Goal: Task Accomplishment & Management: Manage account settings

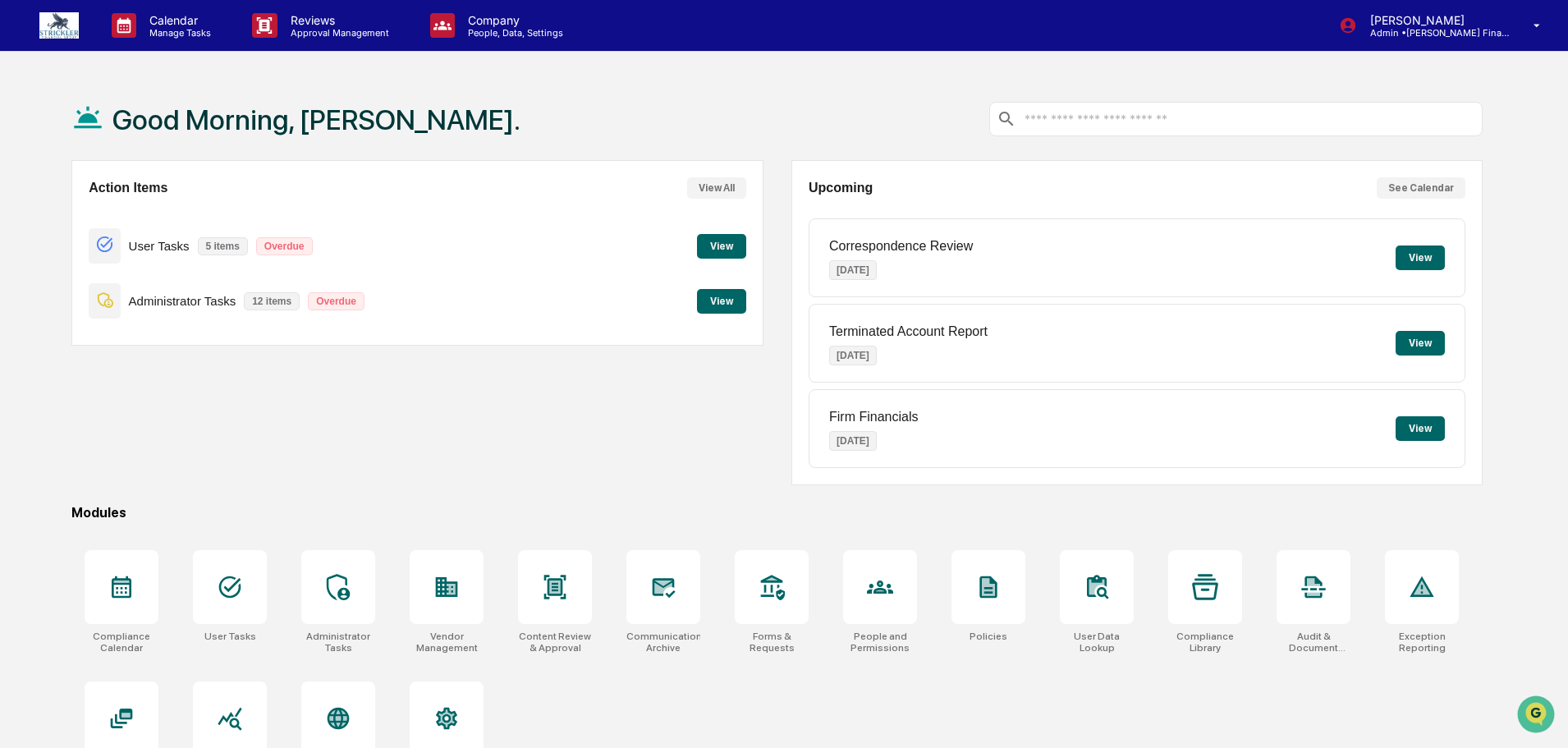
click at [721, 249] on button "View" at bounding box center [722, 246] width 49 height 25
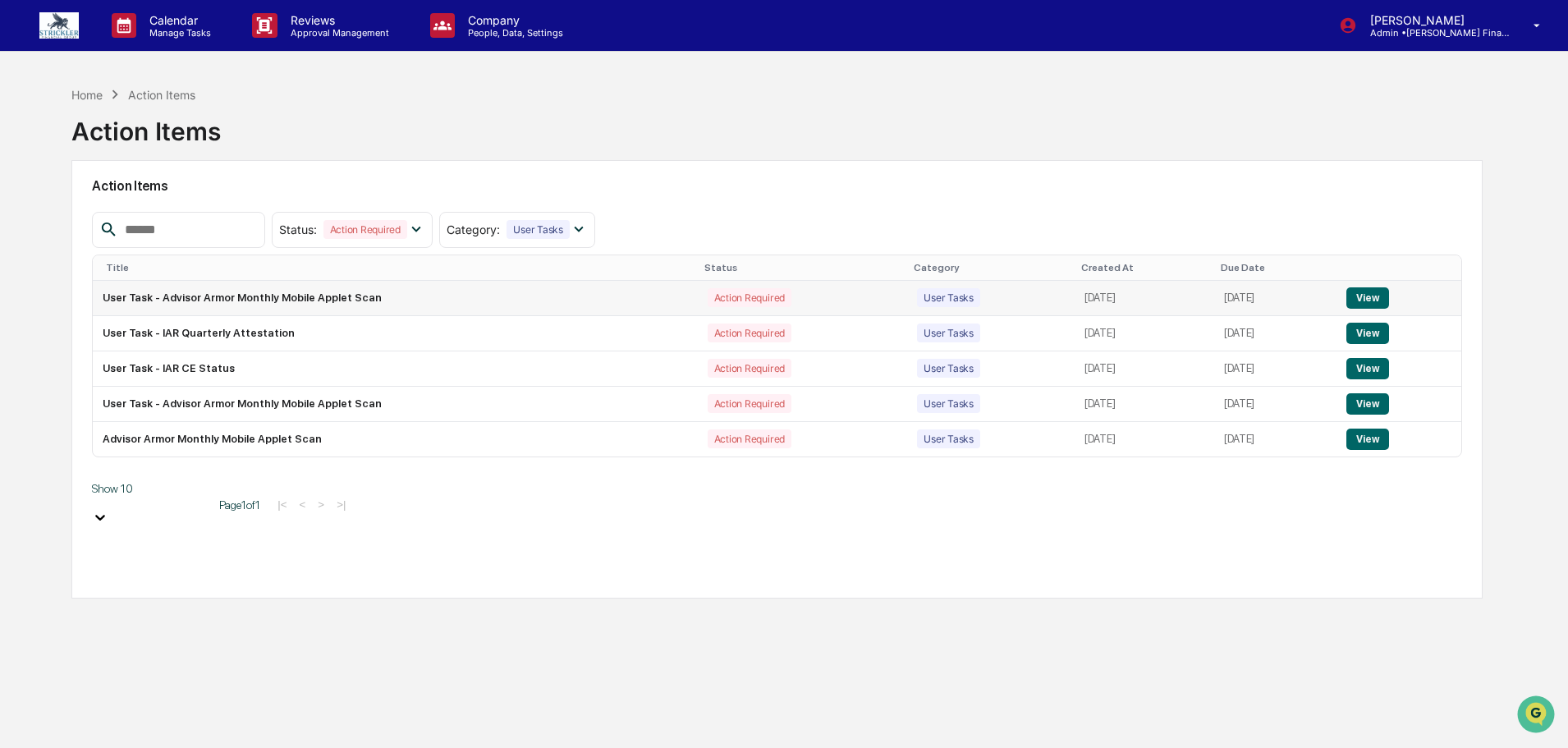
click at [1374, 300] on button "View" at bounding box center [1367, 298] width 42 height 21
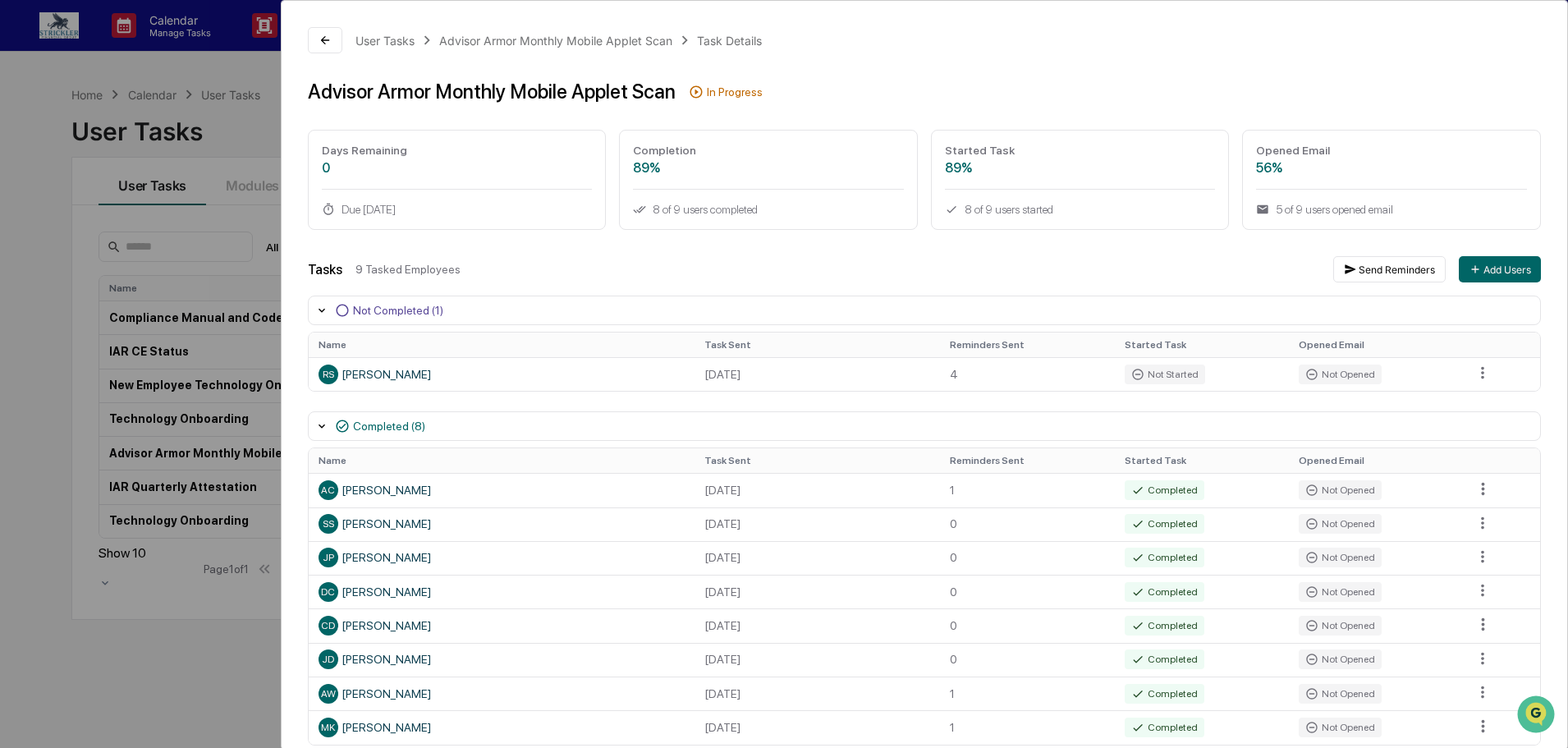
click at [24, 183] on div "User Tasks Advisor Armor Monthly Mobile Applet Scan Task Details Advisor Armor …" at bounding box center [784, 374] width 1568 height 748
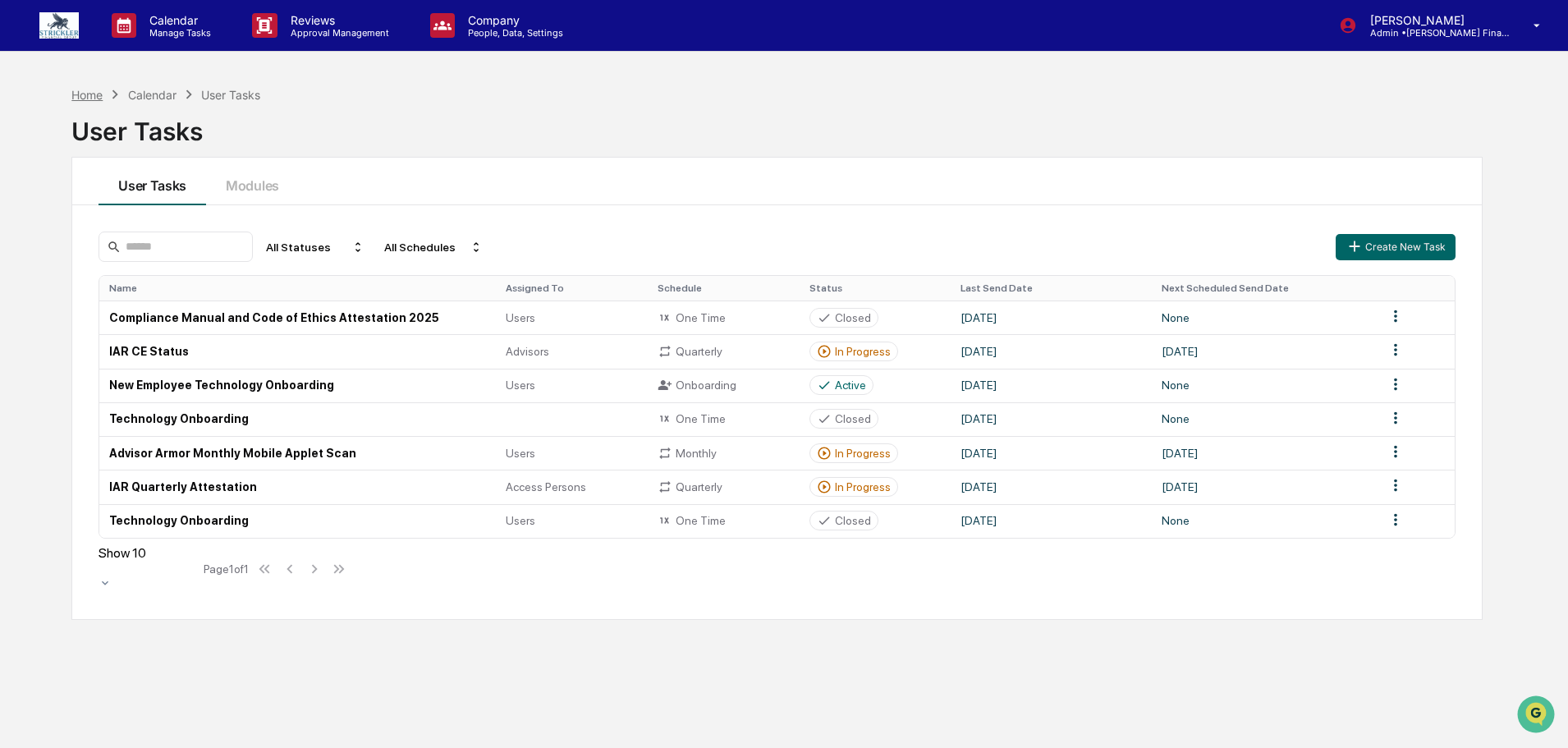
click at [93, 91] on div "Home" at bounding box center [87, 94] width 31 height 14
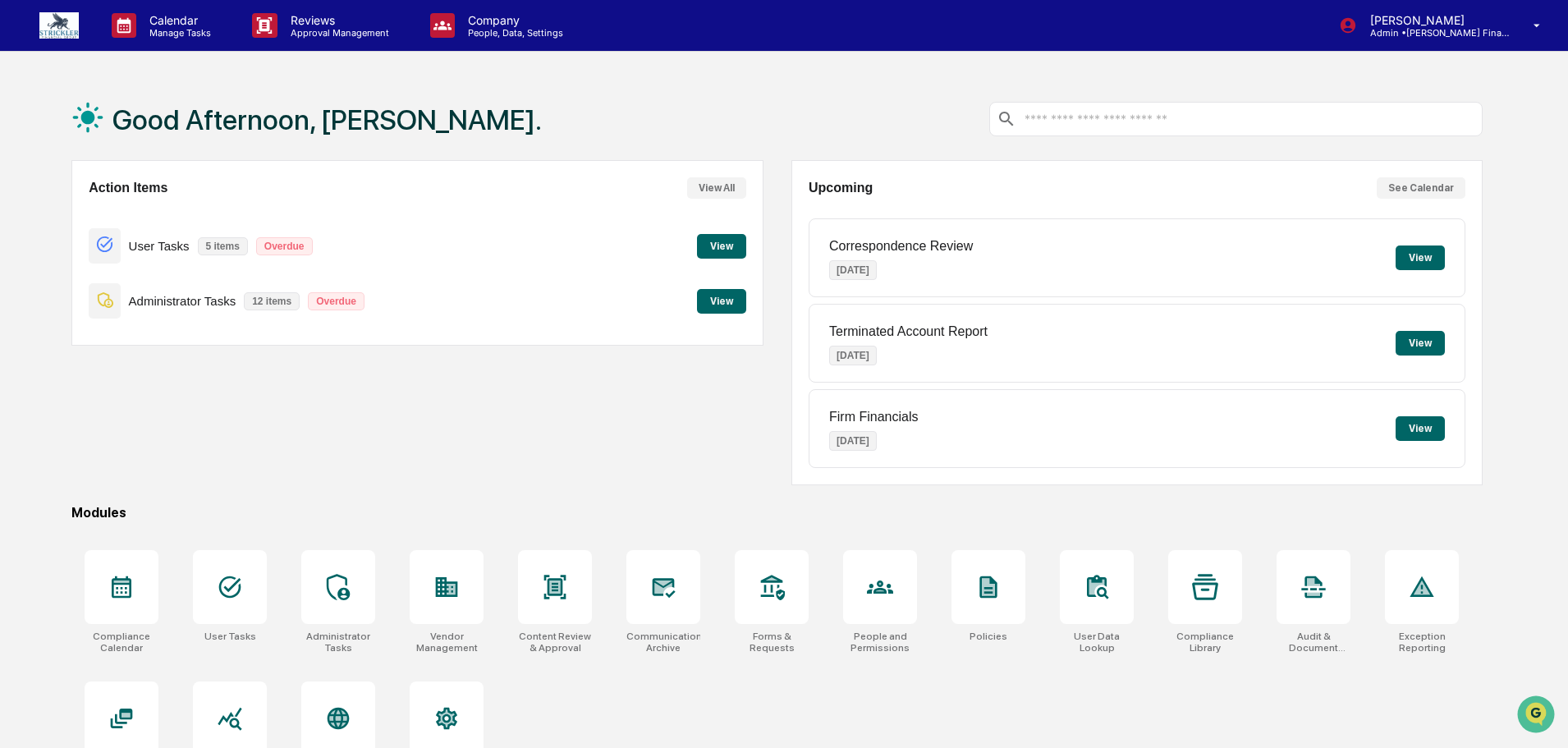
click at [722, 249] on button "View" at bounding box center [722, 246] width 49 height 25
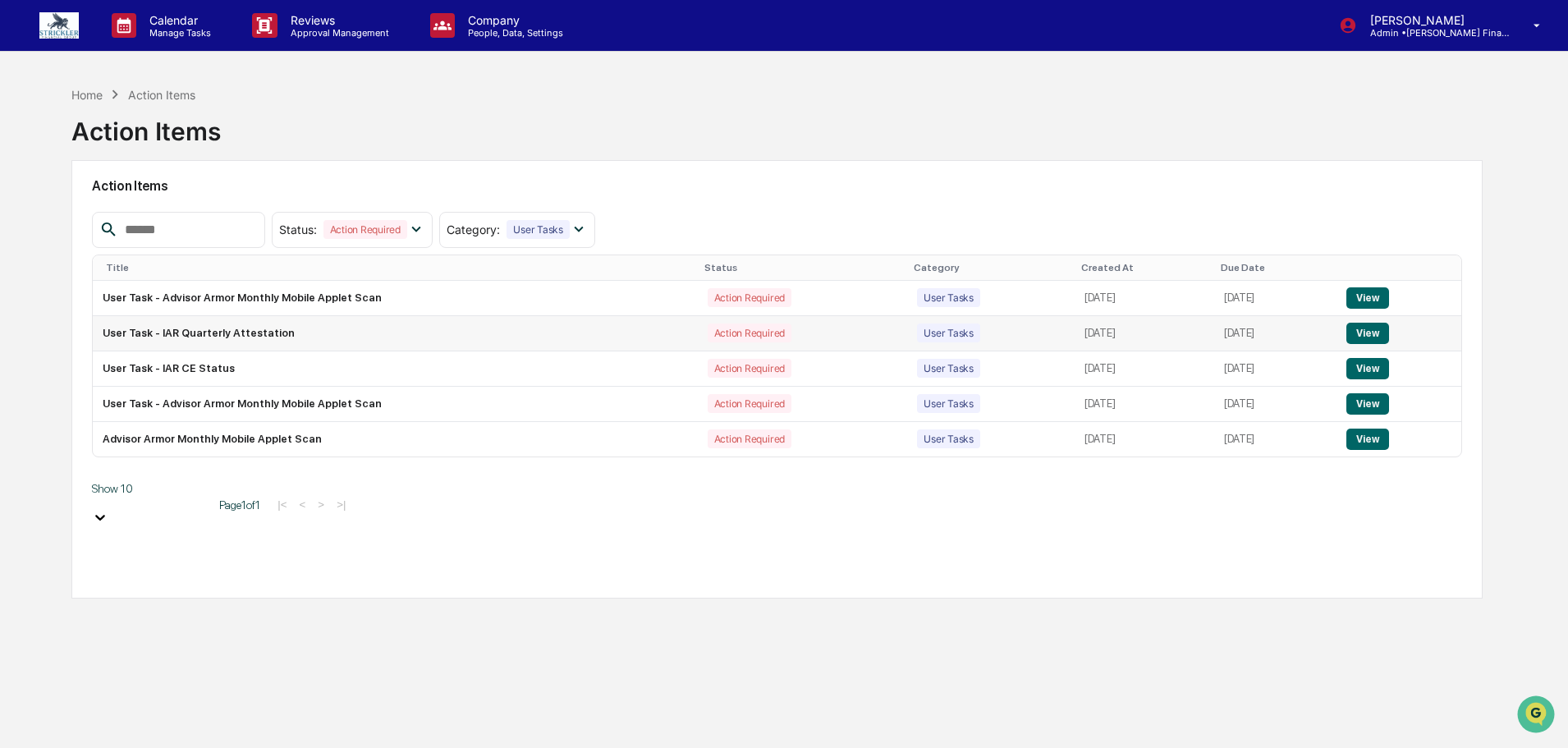
click at [1369, 332] on button "View" at bounding box center [1367, 333] width 42 height 21
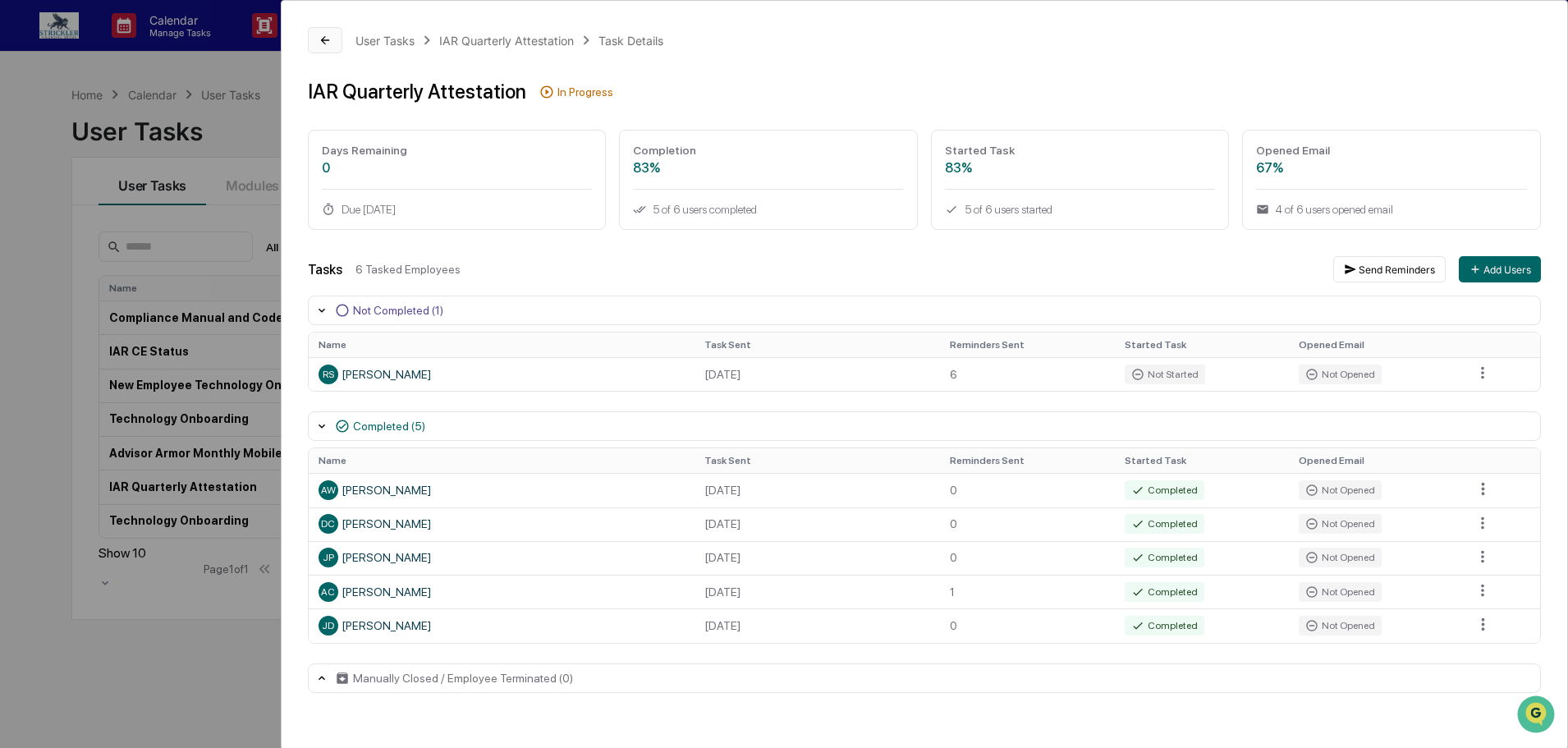
click at [316, 38] on button at bounding box center [325, 40] width 34 height 27
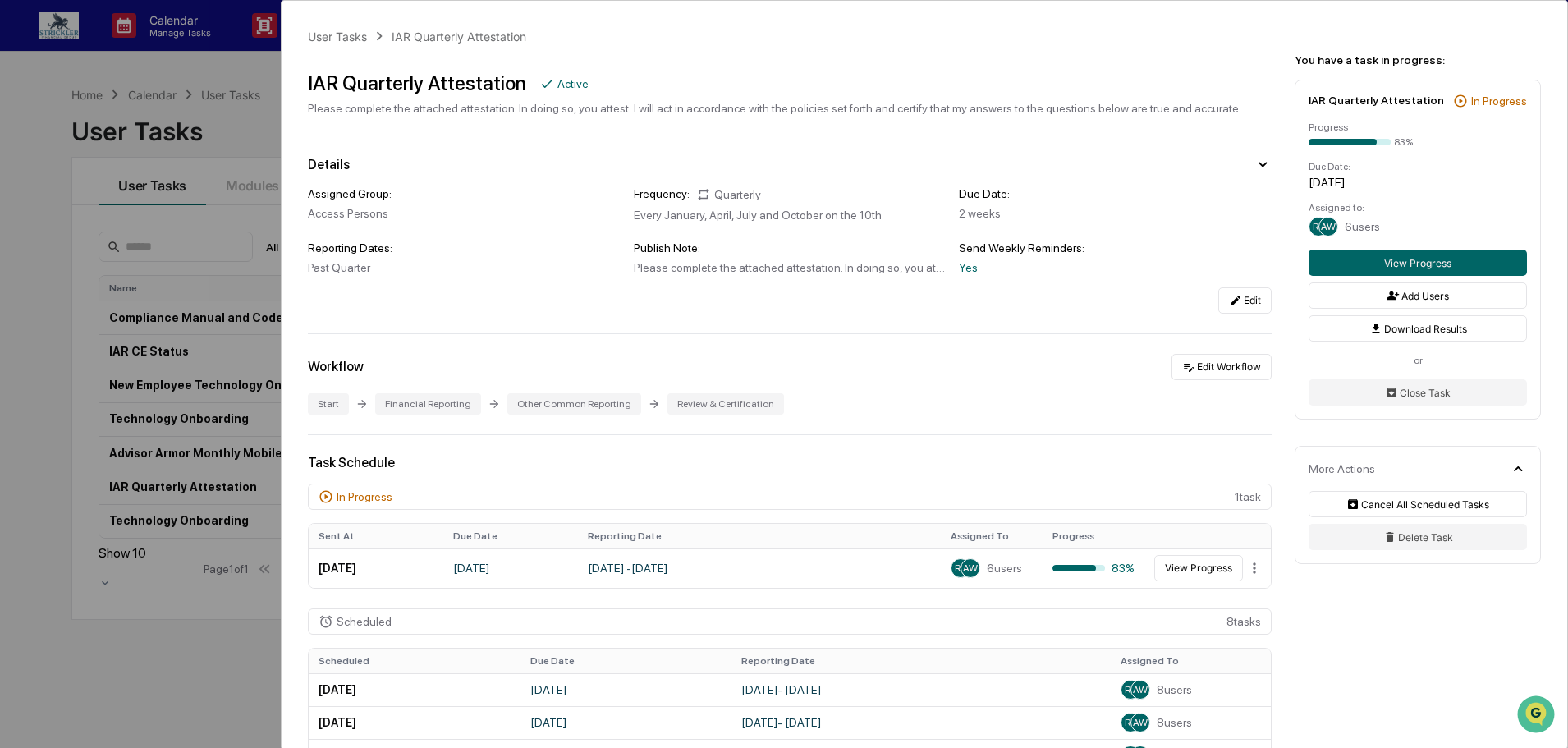
click at [20, 164] on div "User Tasks IAR Quarterly Attestation IAR Quarterly Attestation Active Please co…" at bounding box center [784, 374] width 1568 height 748
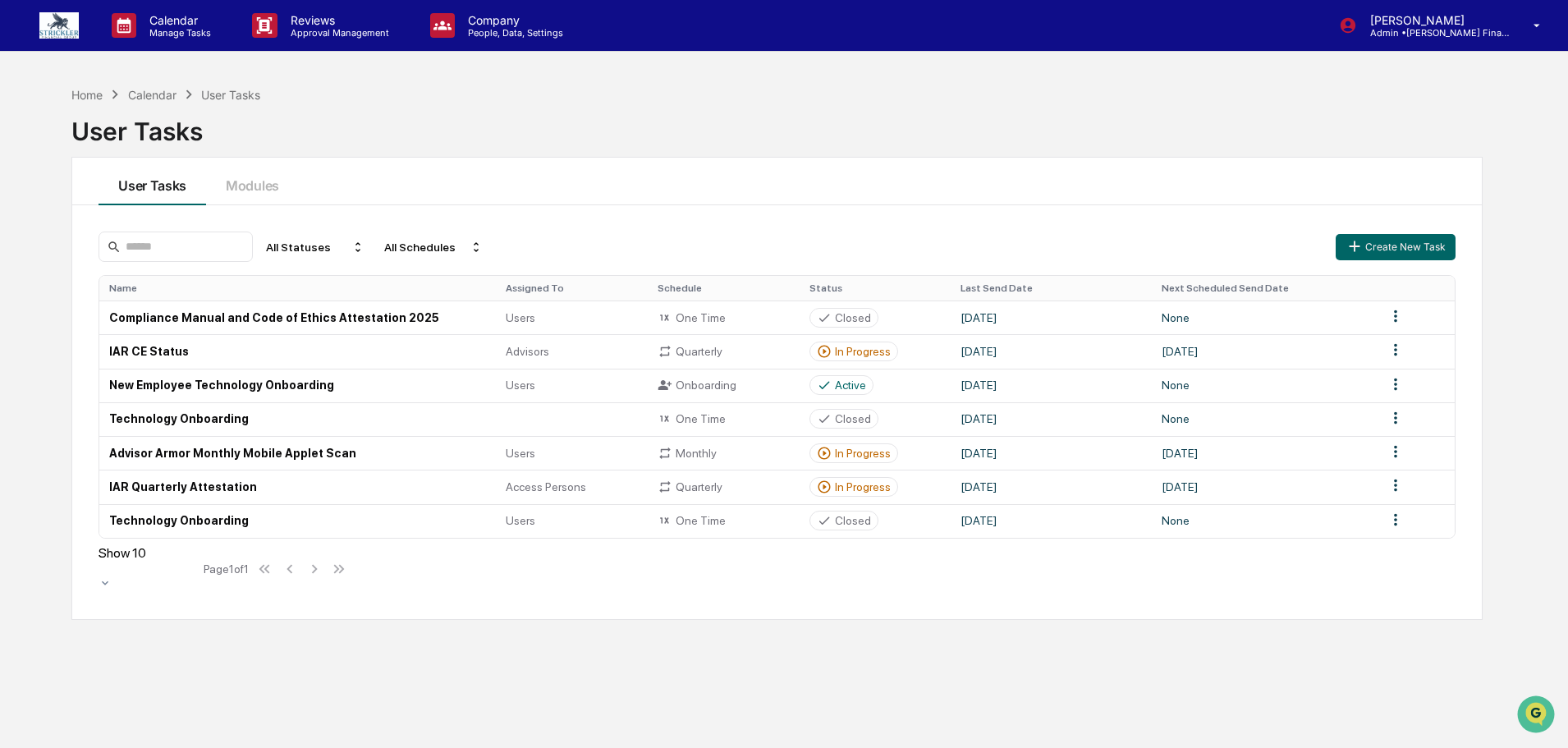
click at [90, 106] on div "User Tasks" at bounding box center [776, 125] width 1411 height 43
click at [88, 94] on div "Home" at bounding box center [87, 94] width 31 height 14
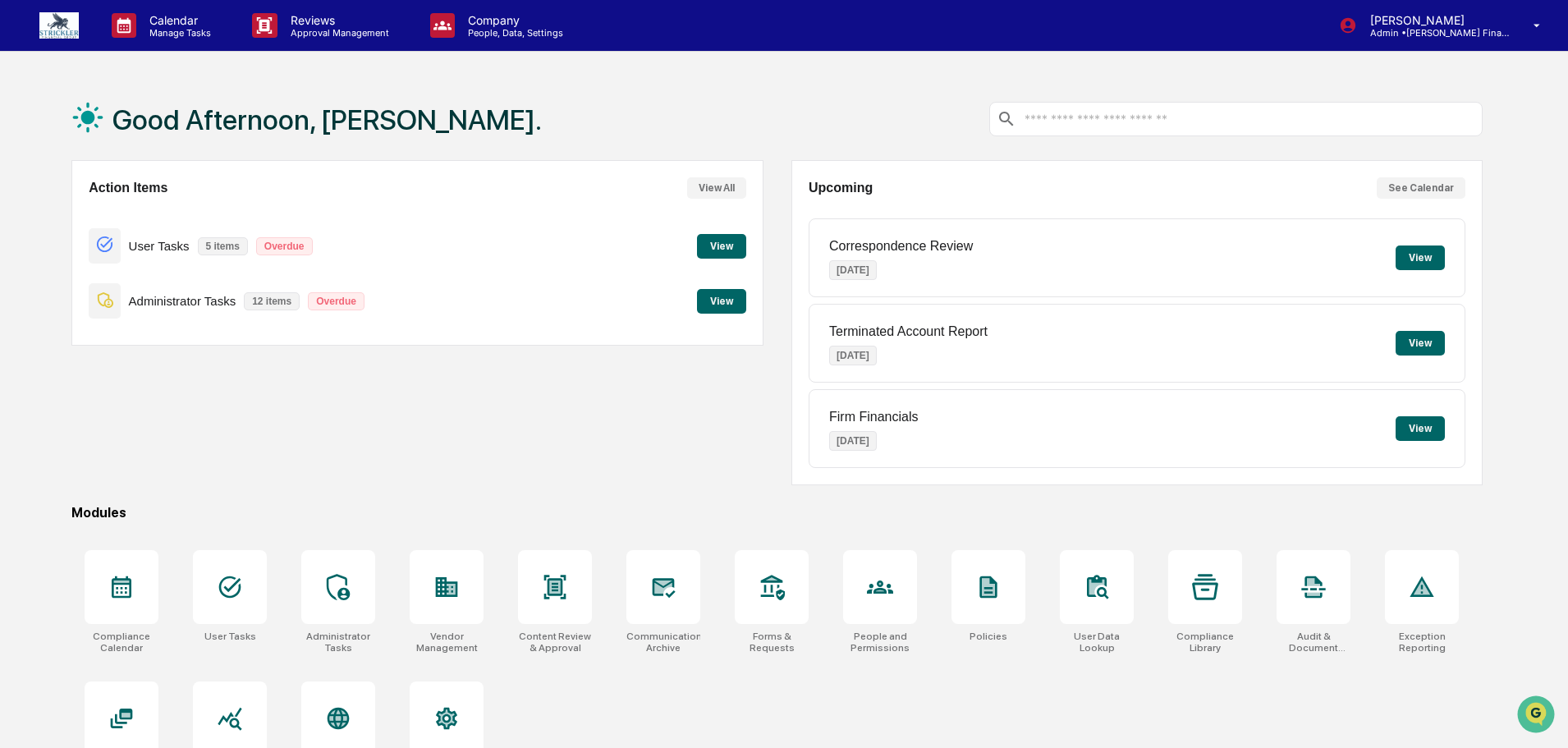
click at [745, 244] on button "View" at bounding box center [722, 246] width 49 height 25
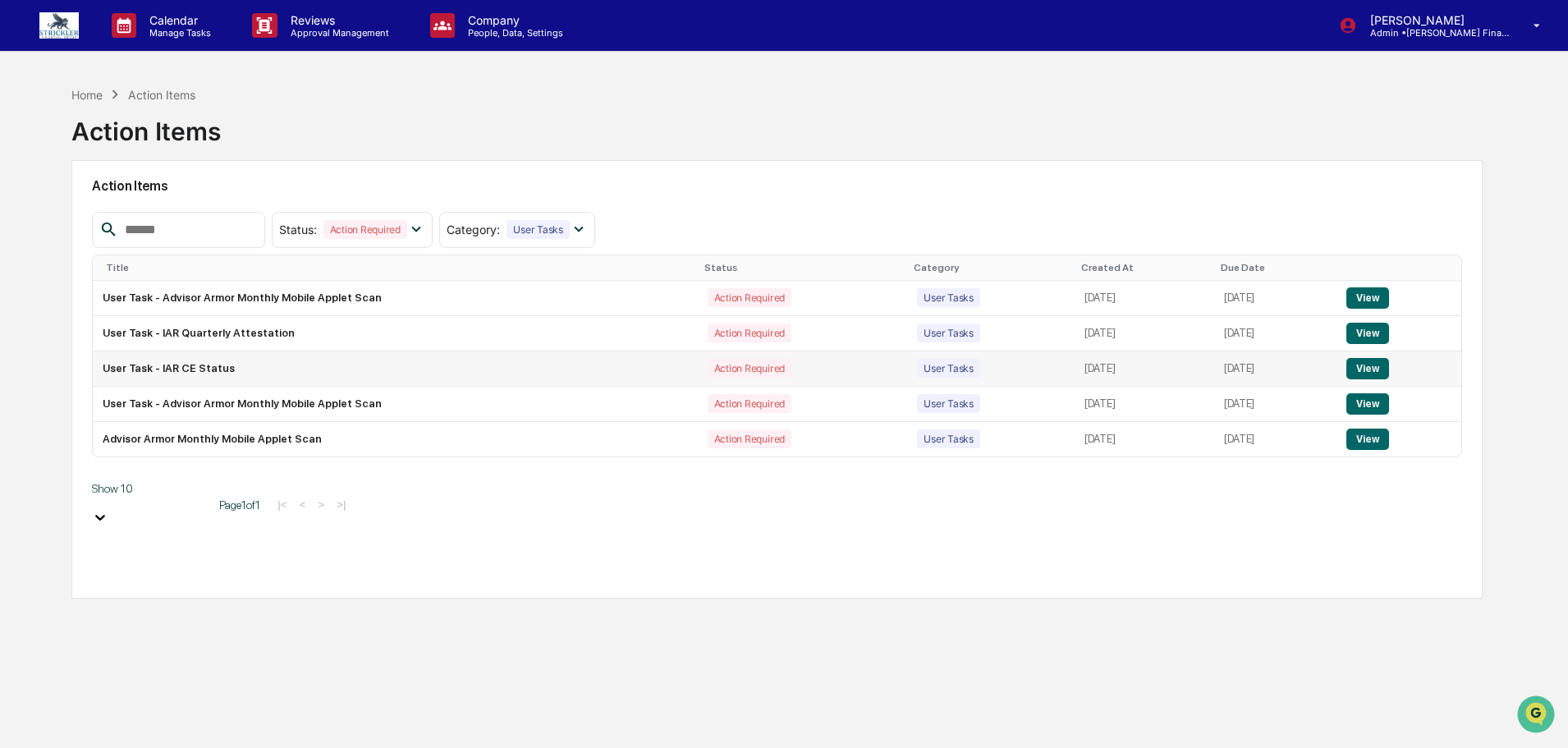
click at [1375, 376] on button "View" at bounding box center [1367, 368] width 42 height 21
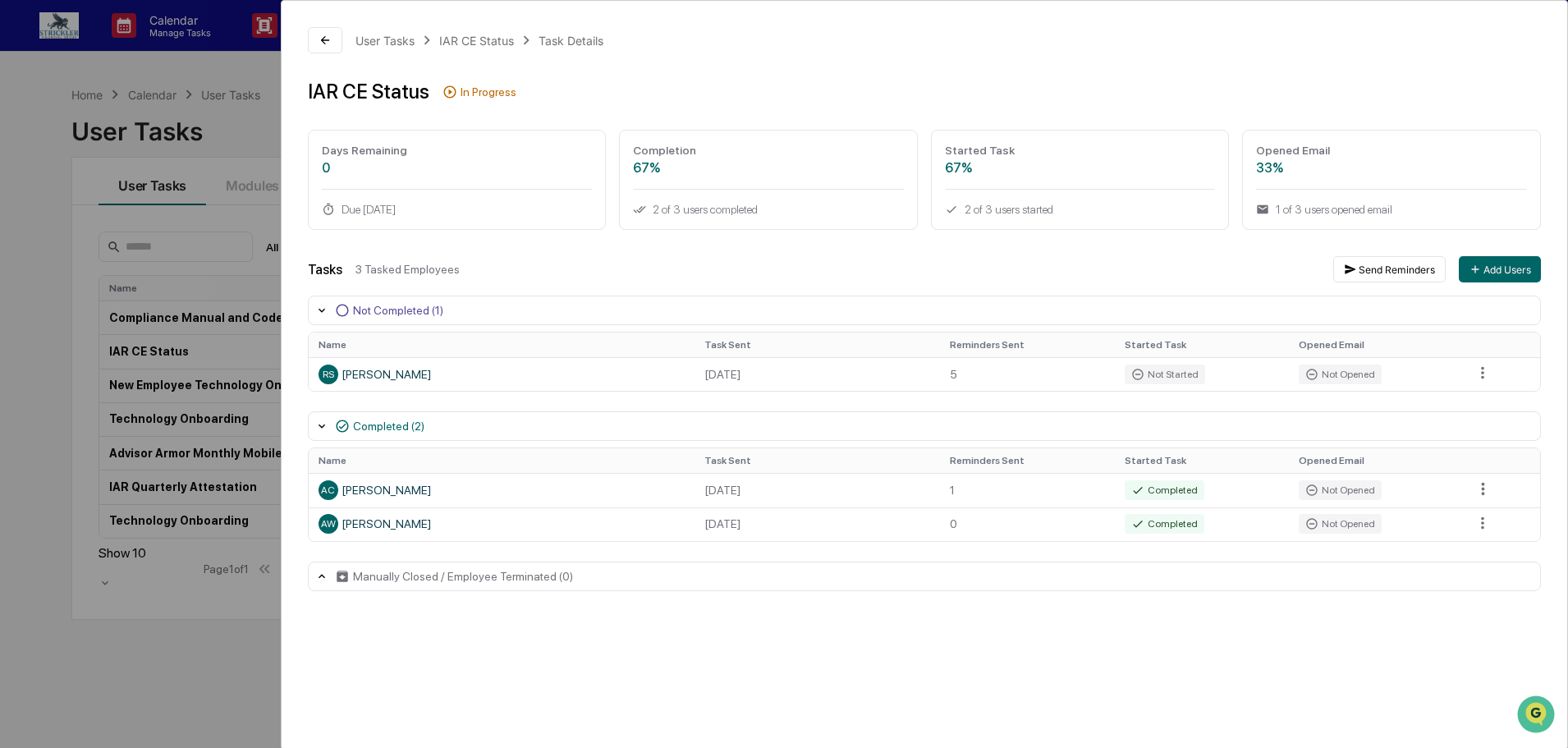
click at [17, 102] on div "User Tasks IAR CE Status Task Details IAR CE Status In Progress Days Remaining …" at bounding box center [784, 374] width 1568 height 748
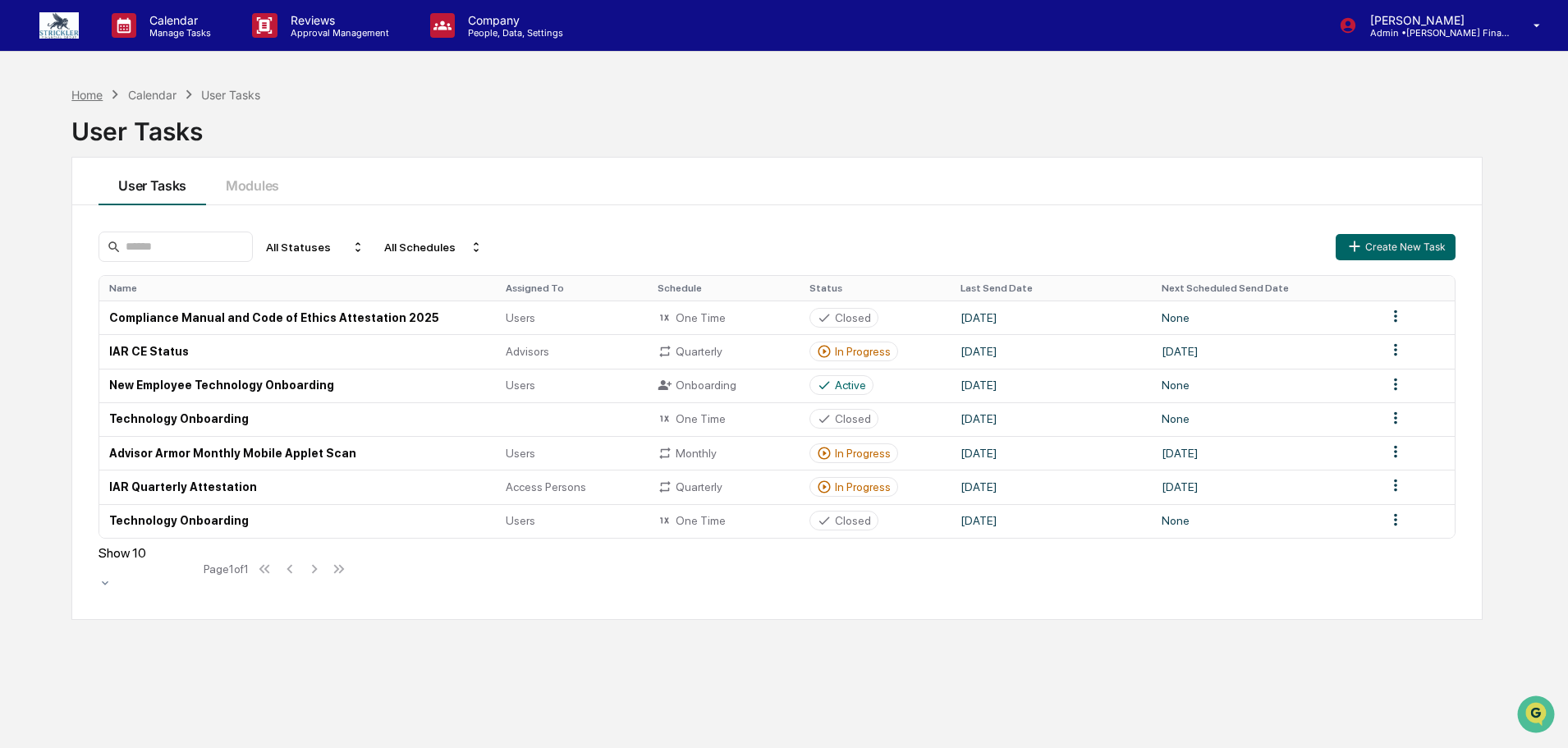
click at [86, 89] on div "Home" at bounding box center [87, 94] width 31 height 14
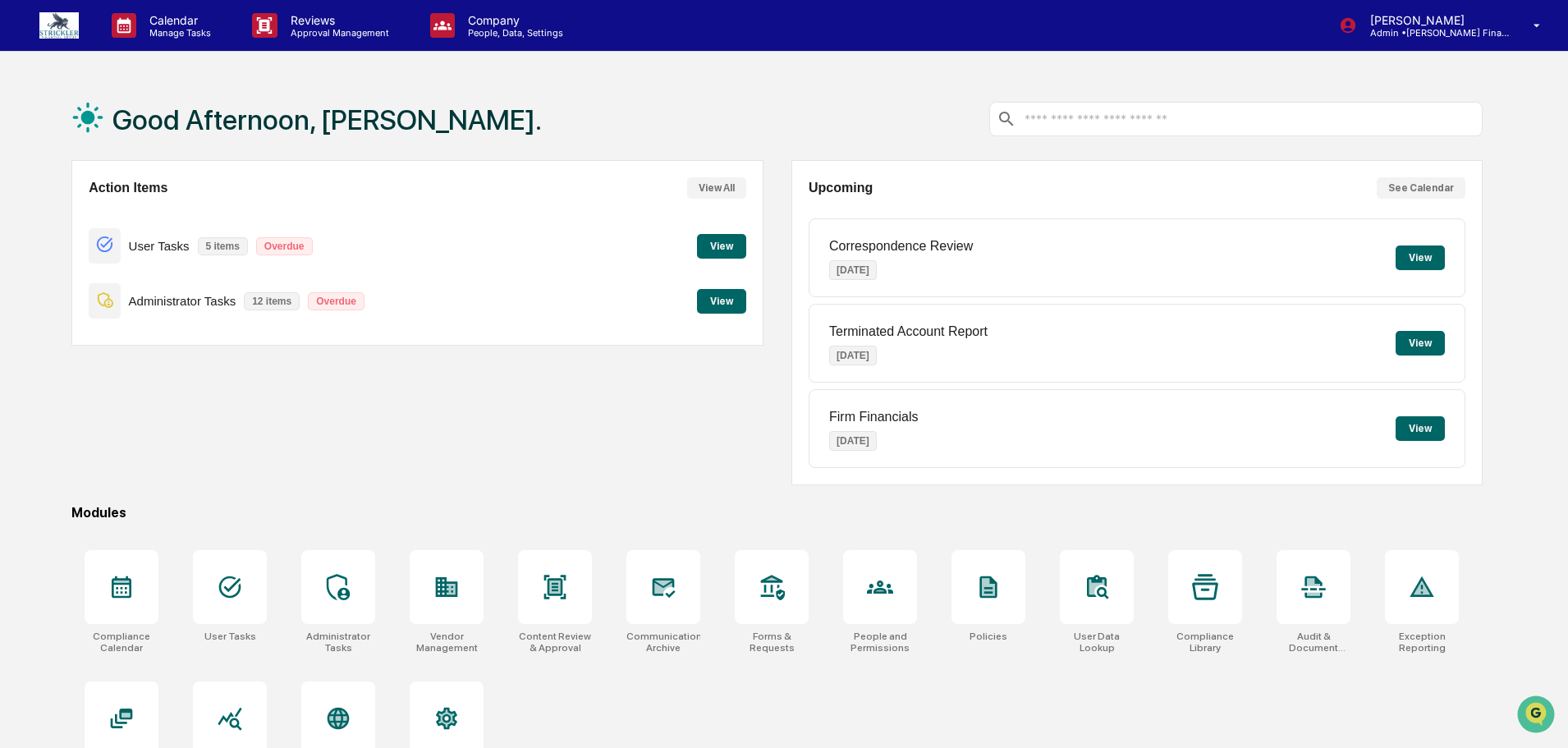
click at [717, 243] on button "View" at bounding box center [722, 246] width 49 height 25
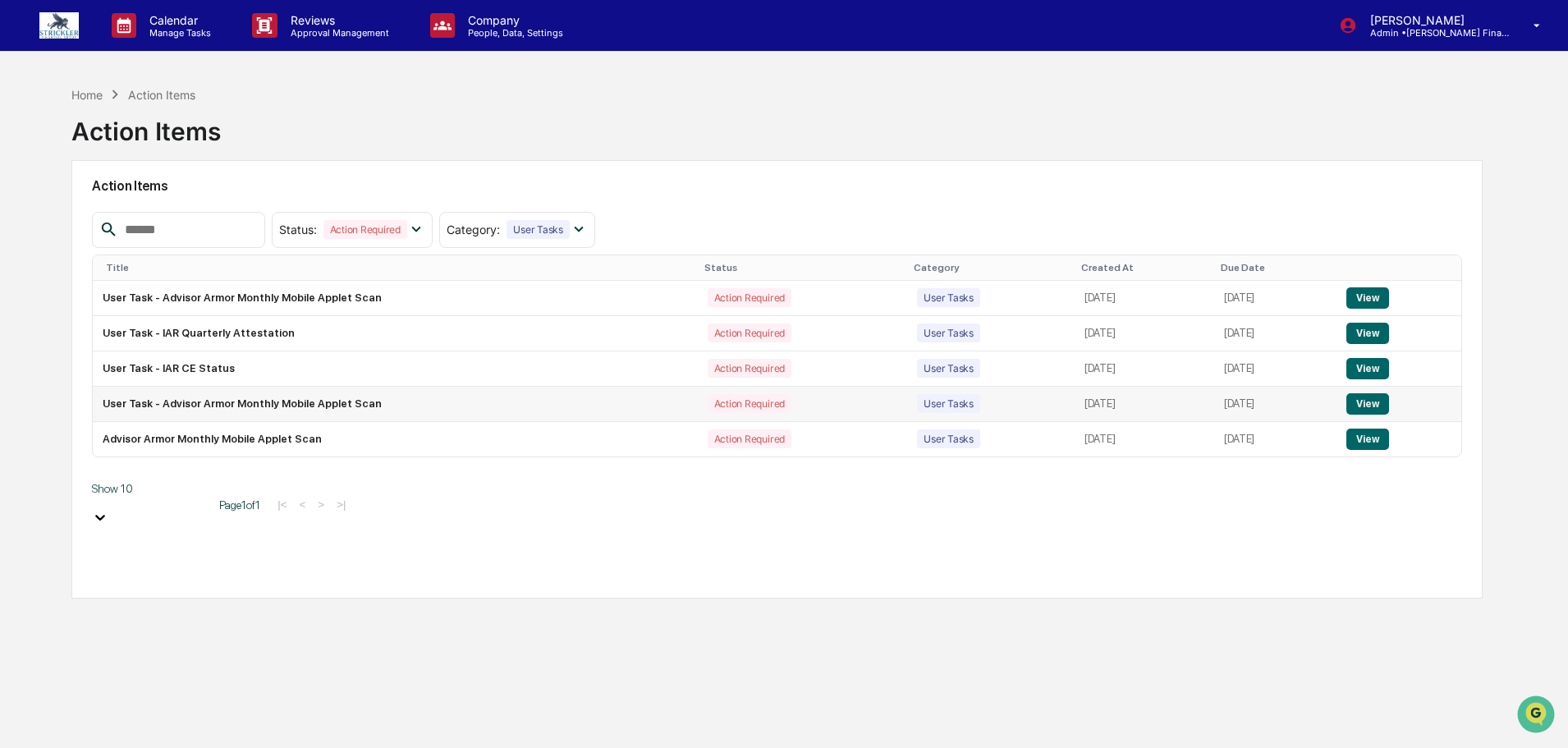
click at [1367, 405] on button "View" at bounding box center [1367, 404] width 42 height 21
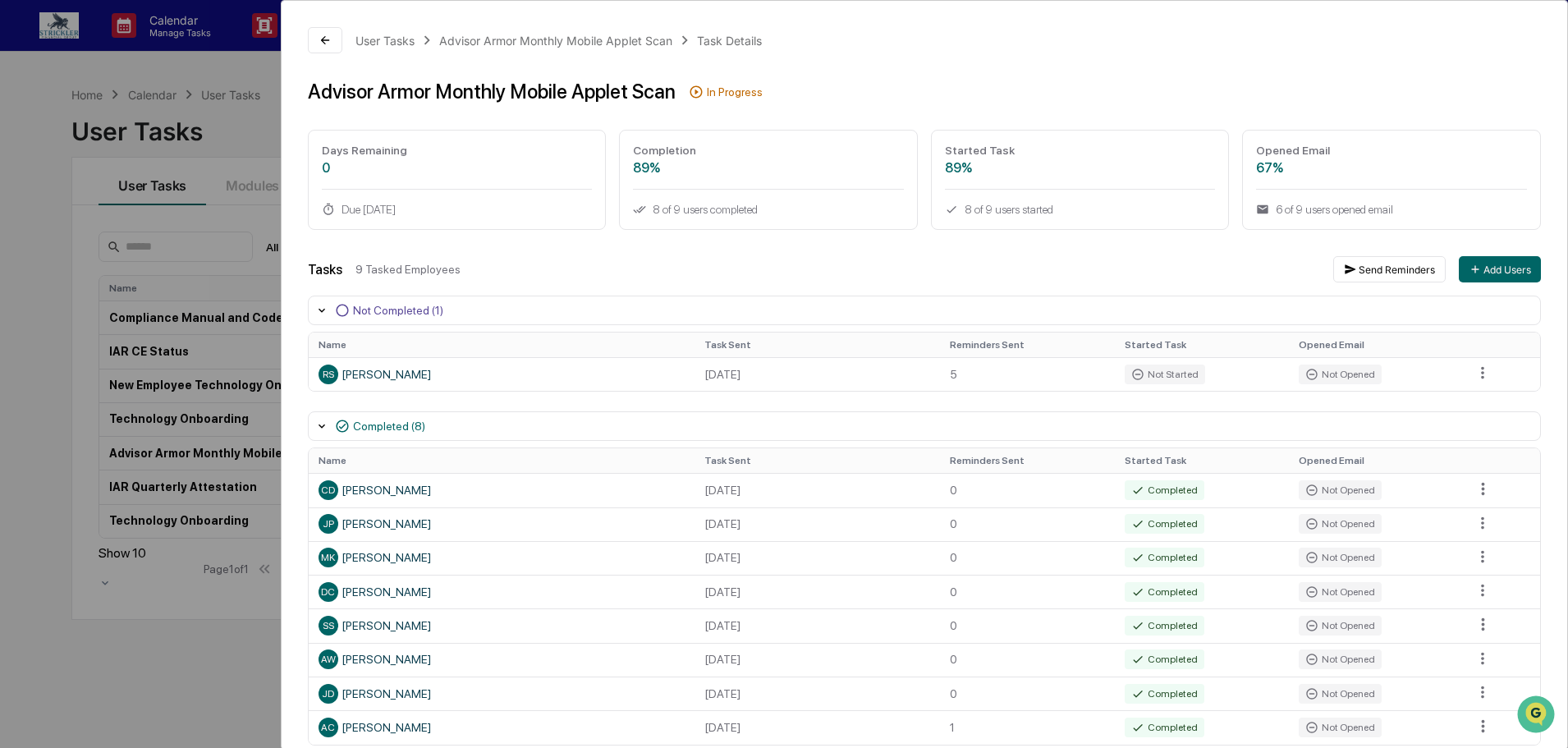
click at [93, 93] on div "User Tasks Advisor Armor Monthly Mobile Applet Scan Task Details Advisor Armor …" at bounding box center [784, 374] width 1568 height 748
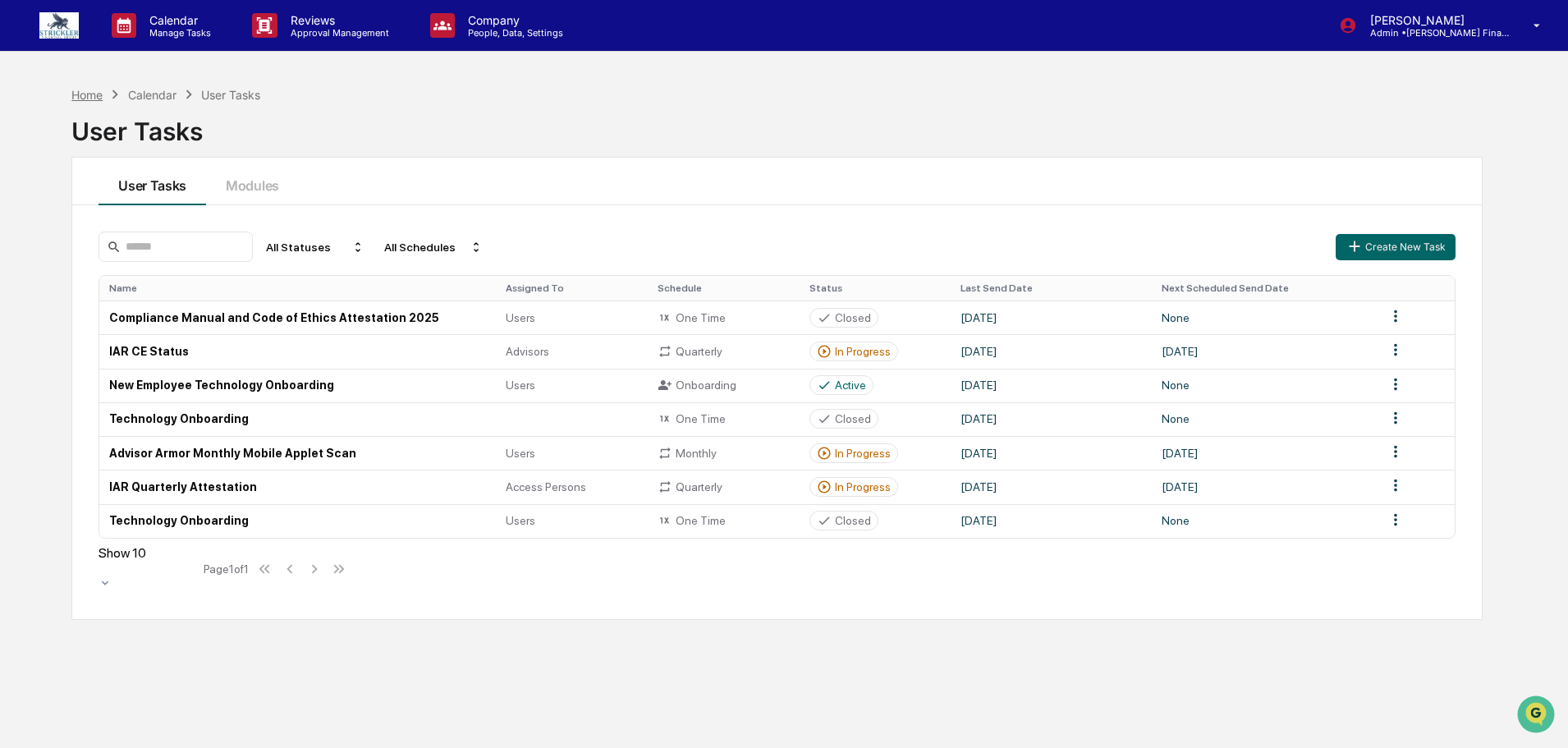
click at [84, 98] on div "Home" at bounding box center [87, 94] width 31 height 14
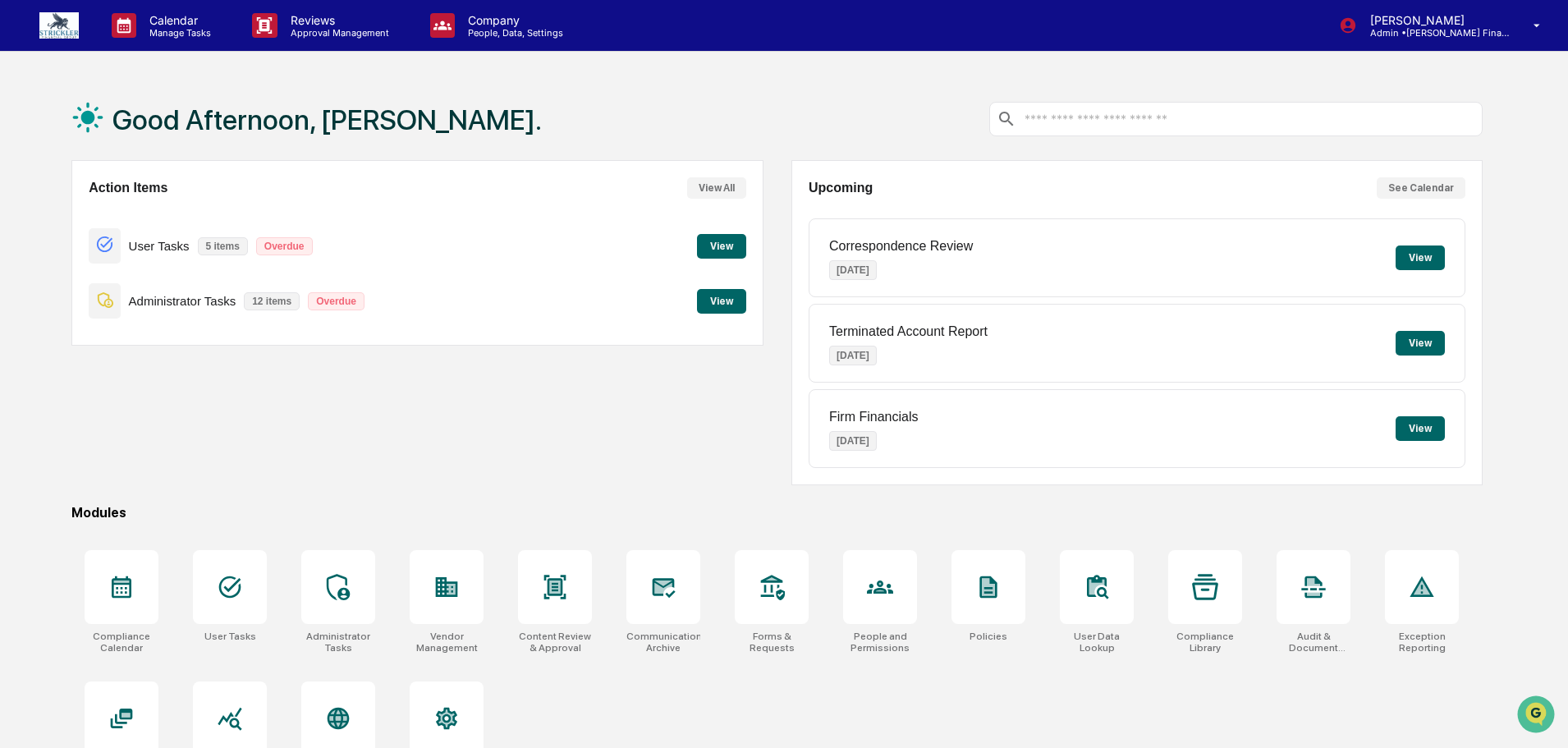
click at [716, 251] on button "View" at bounding box center [722, 246] width 49 height 25
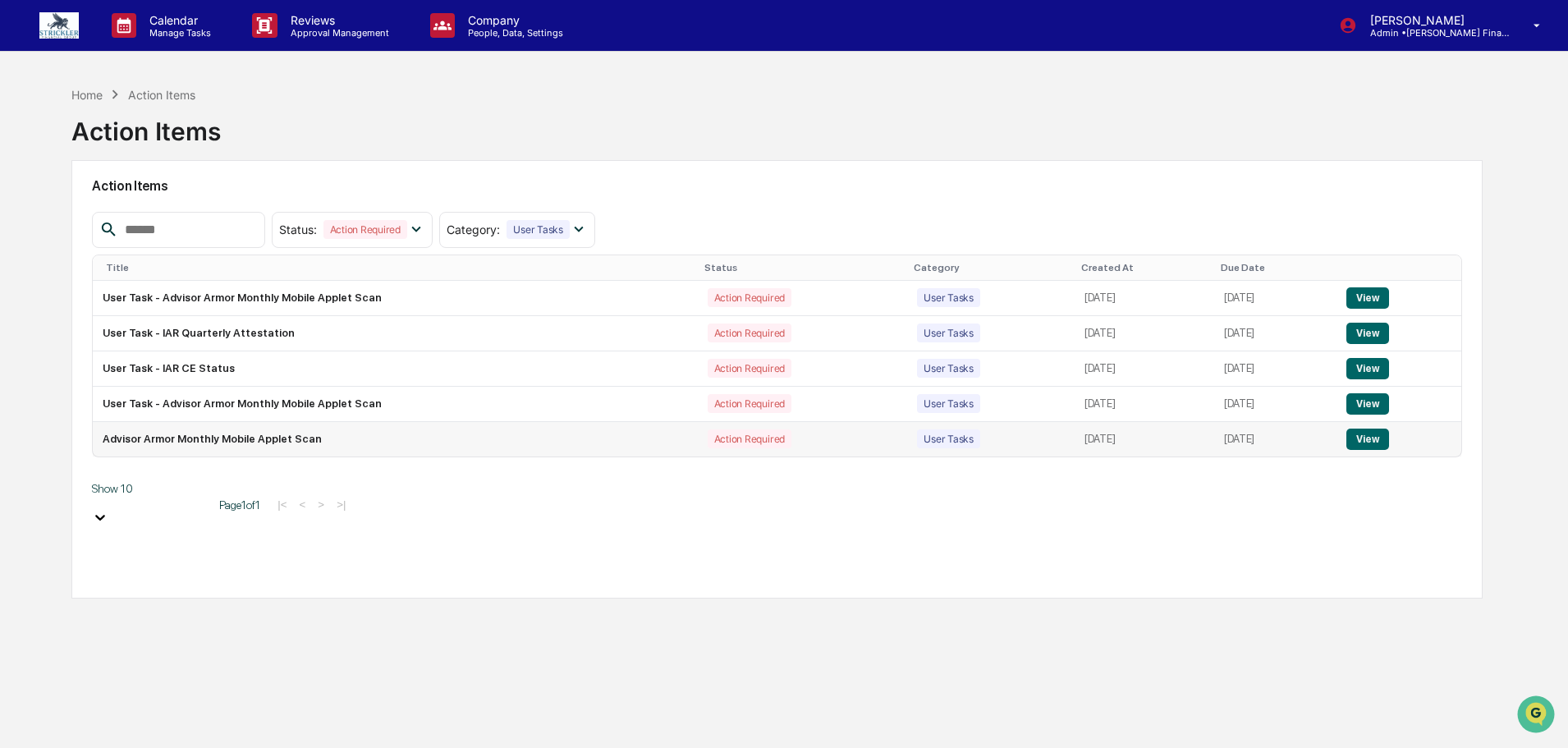
click at [1374, 440] on button "View" at bounding box center [1367, 439] width 42 height 21
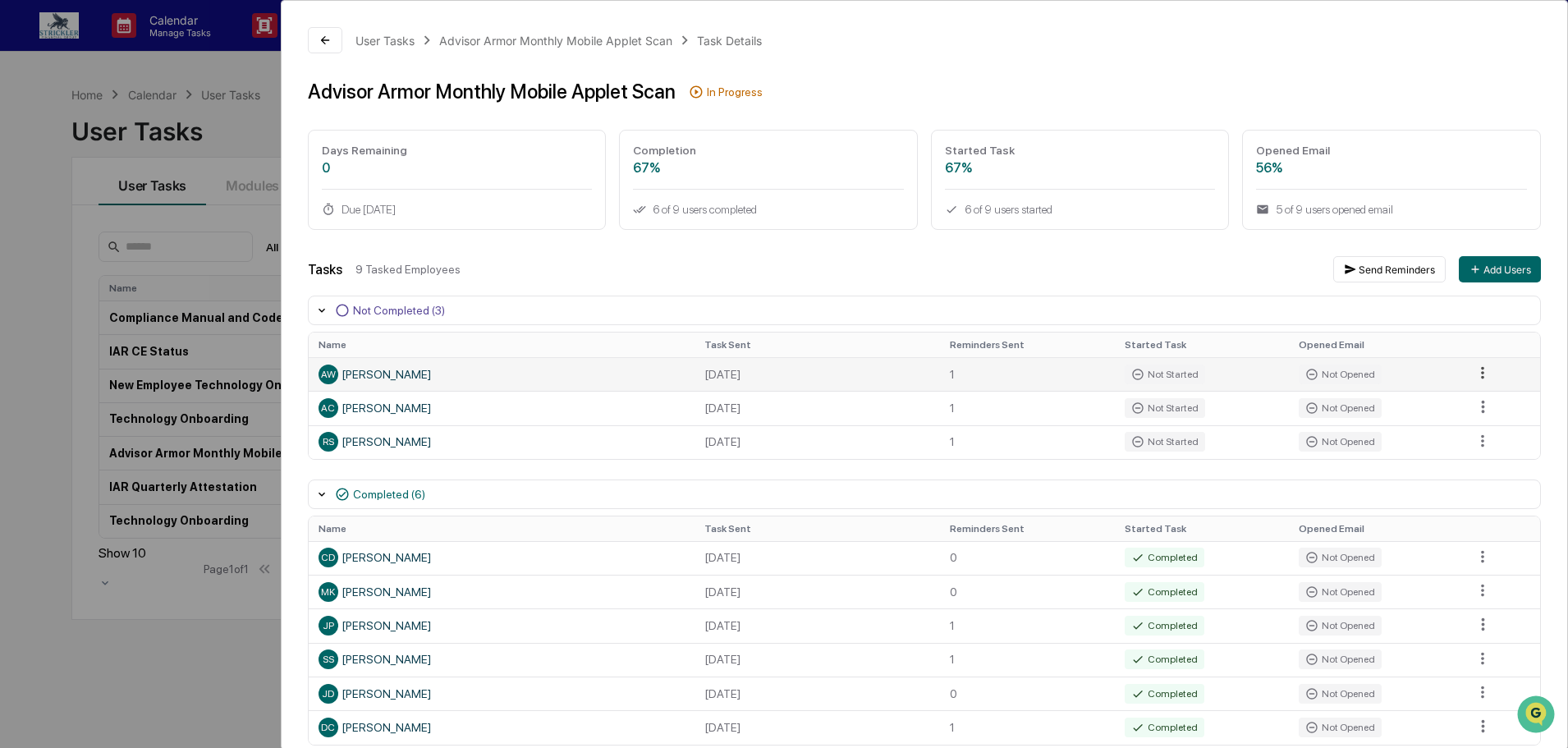
click at [1486, 380] on html "Calendar Manage Tasks Reviews Approval Management Company People, Data, Setting…" at bounding box center [784, 374] width 1568 height 748
click at [1480, 437] on div "Send Reminder" at bounding box center [1487, 438] width 124 height 27
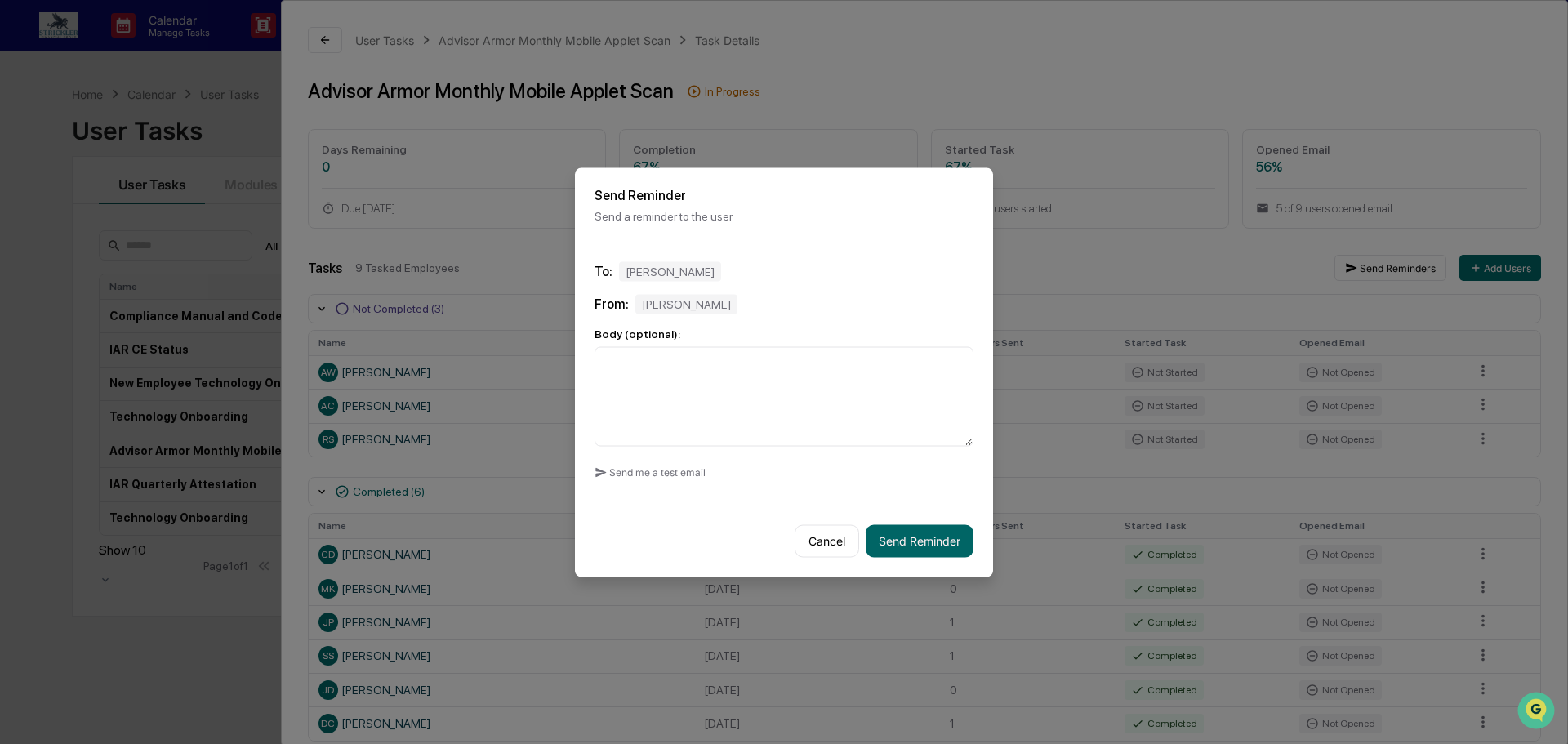
drag, startPoint x: 846, startPoint y: 194, endPoint x: 797, endPoint y: 193, distance: 49.0
click at [797, 193] on h2 "Send Reminder" at bounding box center [784, 195] width 379 height 15
click at [825, 545] on button "Cancel" at bounding box center [827, 540] width 64 height 33
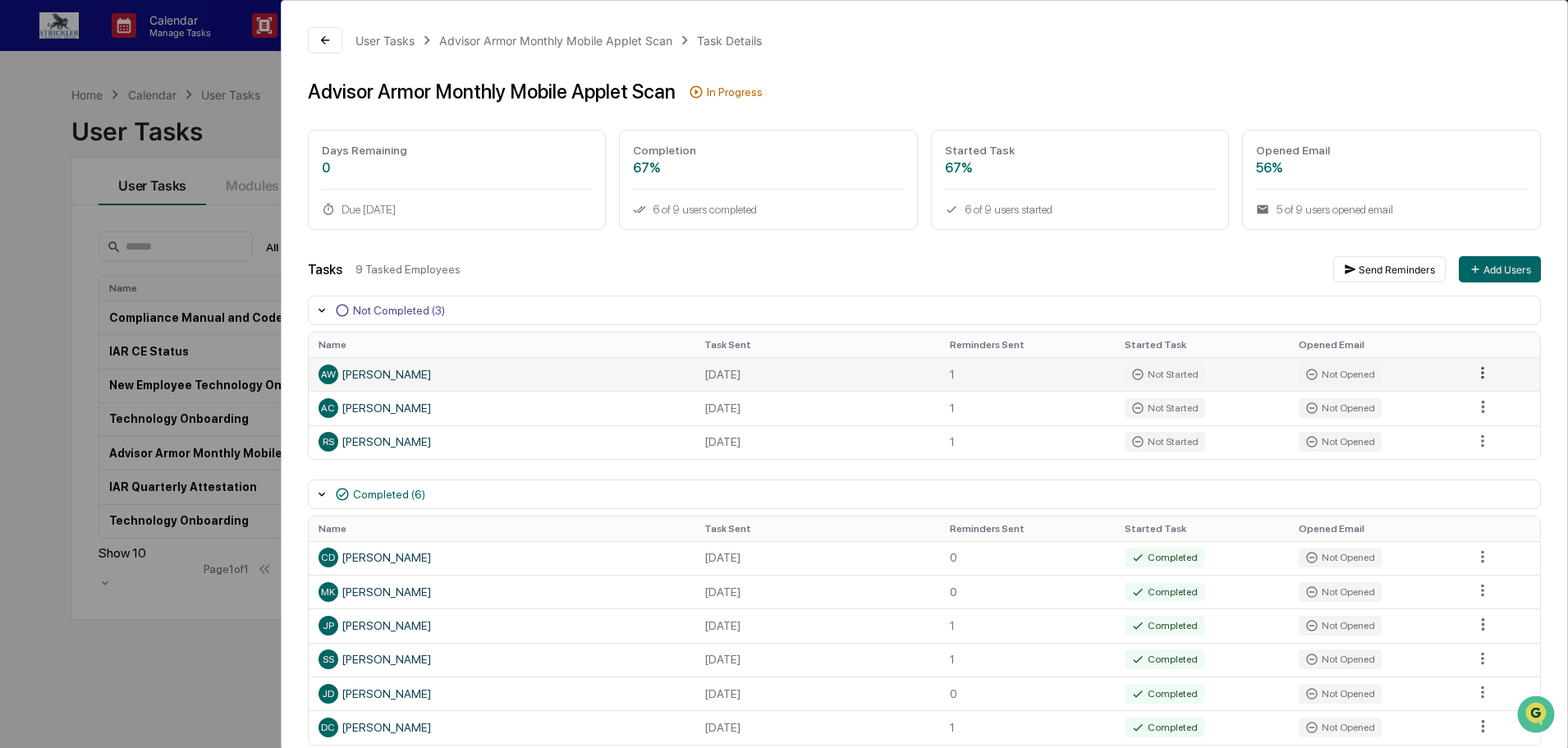
click at [1484, 378] on html "Calendar Manage Tasks Reviews Approval Management Company People, Data, Setting…" at bounding box center [784, 374] width 1568 height 748
click at [1484, 435] on div "Send Reminder" at bounding box center [1487, 438] width 124 height 27
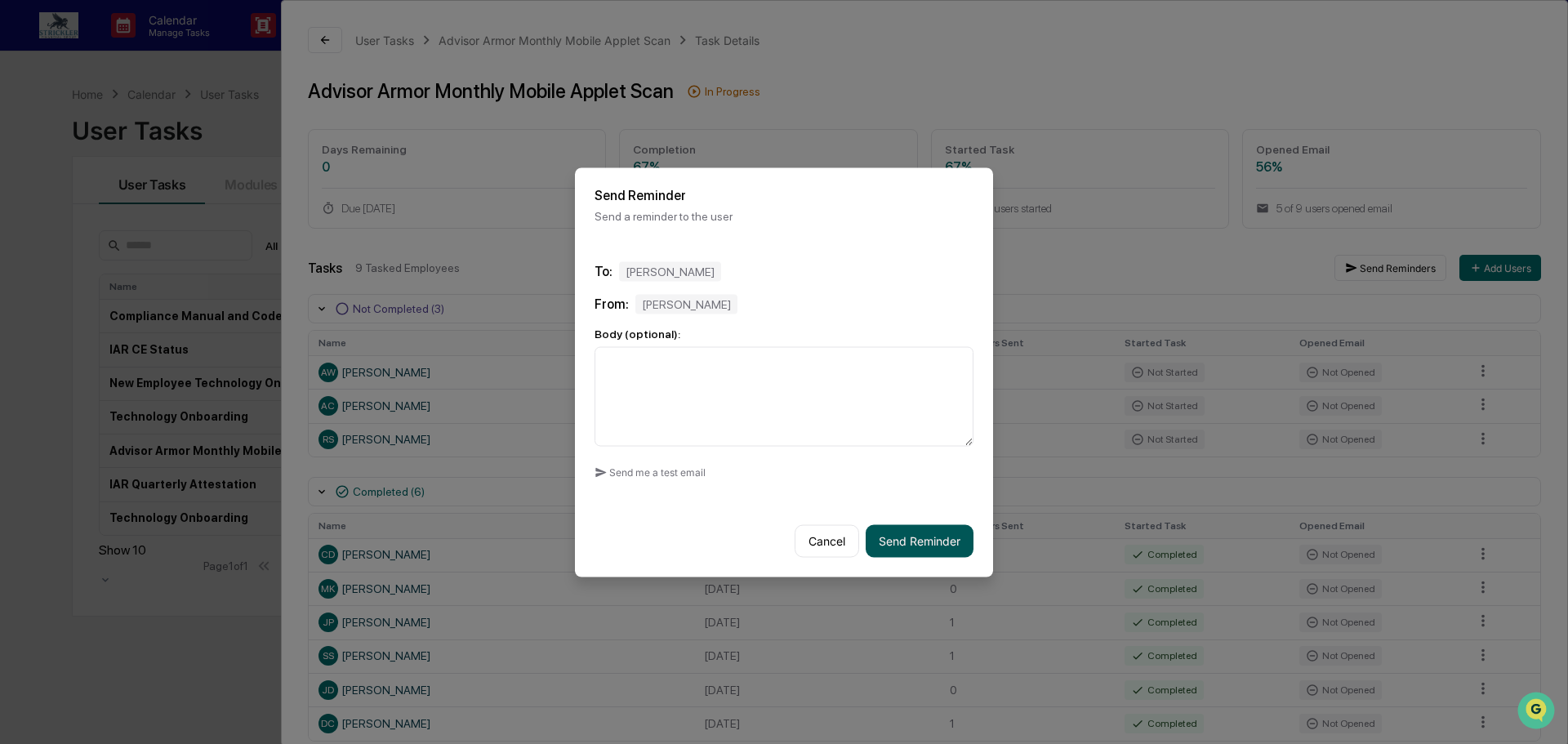
click at [933, 540] on button "Send Reminder" at bounding box center [920, 540] width 108 height 33
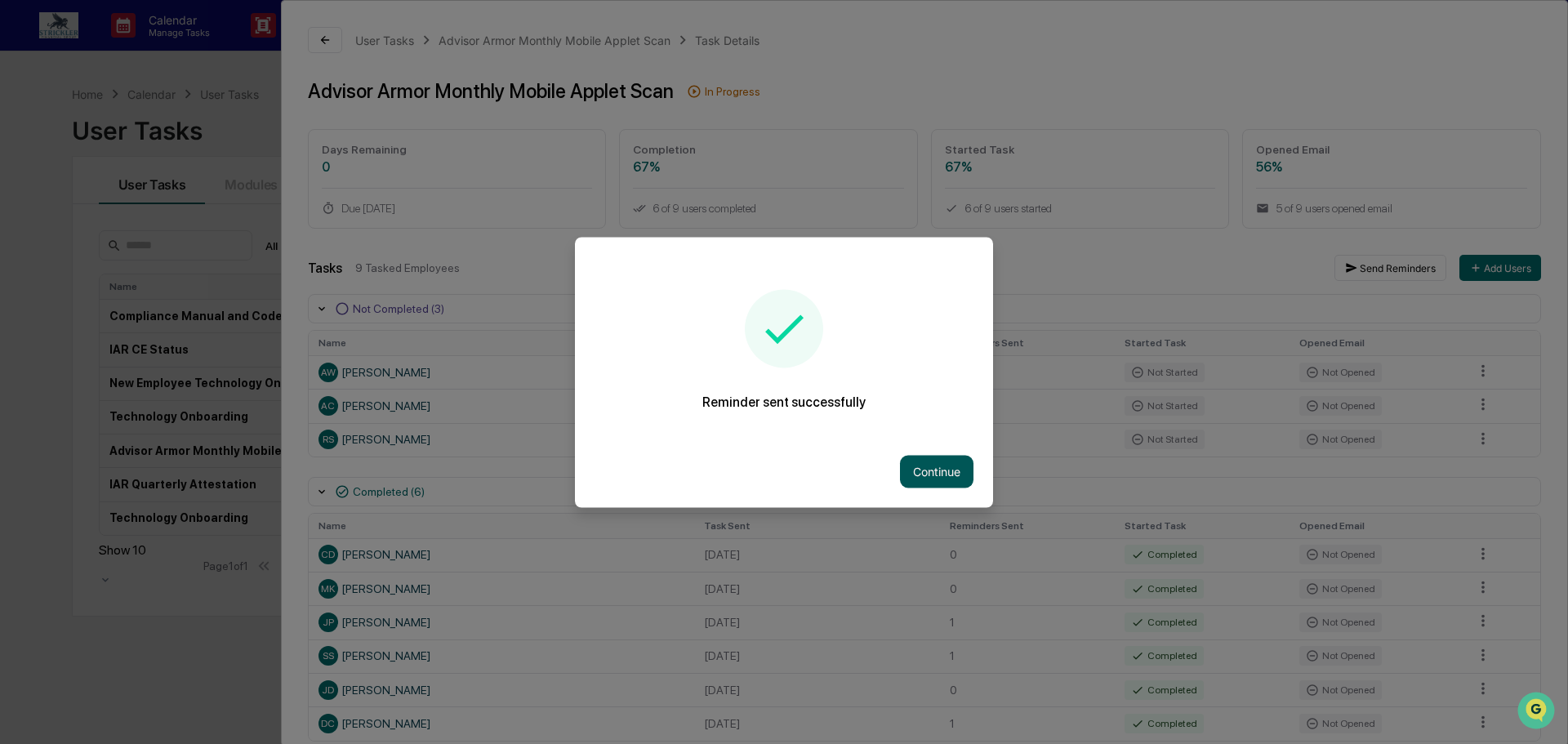
click at [937, 478] on button "Continue" at bounding box center [937, 471] width 74 height 33
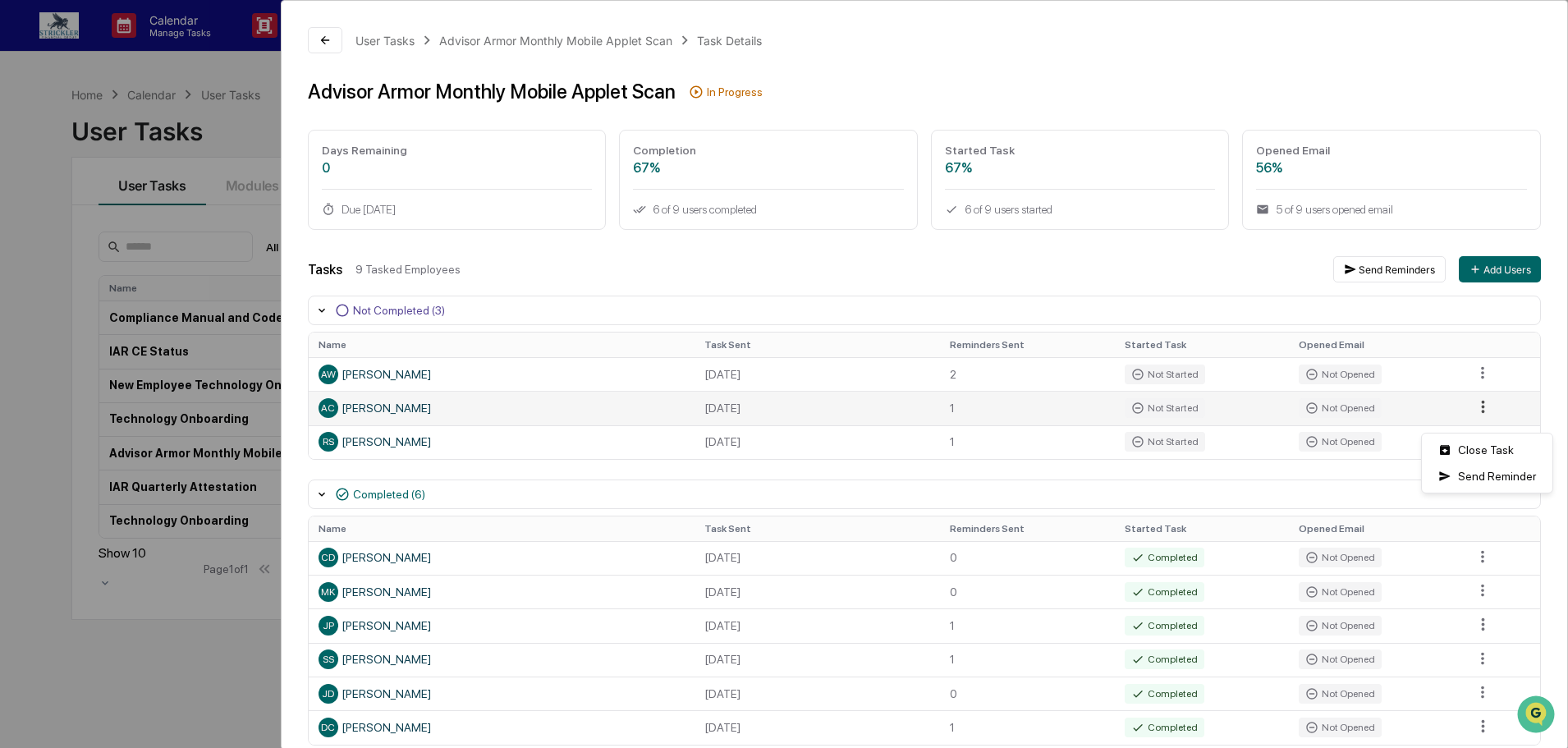
click at [1478, 420] on html "Calendar Manage Tasks Reviews Approval Management Company People, Data, Setting…" at bounding box center [784, 374] width 1568 height 748
click at [1472, 468] on div "Send Reminder" at bounding box center [1487, 477] width 124 height 27
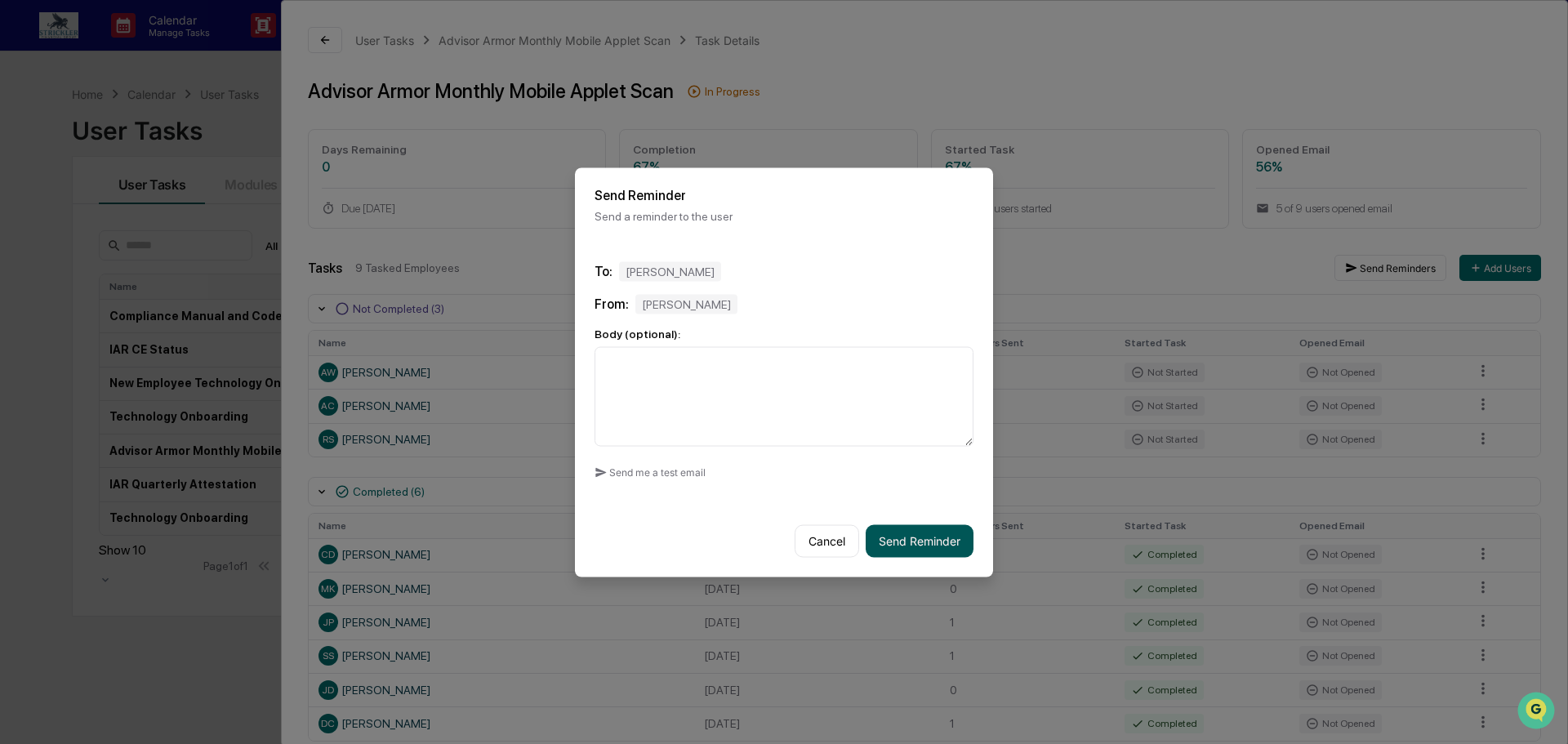
click at [943, 539] on button "Send Reminder" at bounding box center [920, 540] width 108 height 33
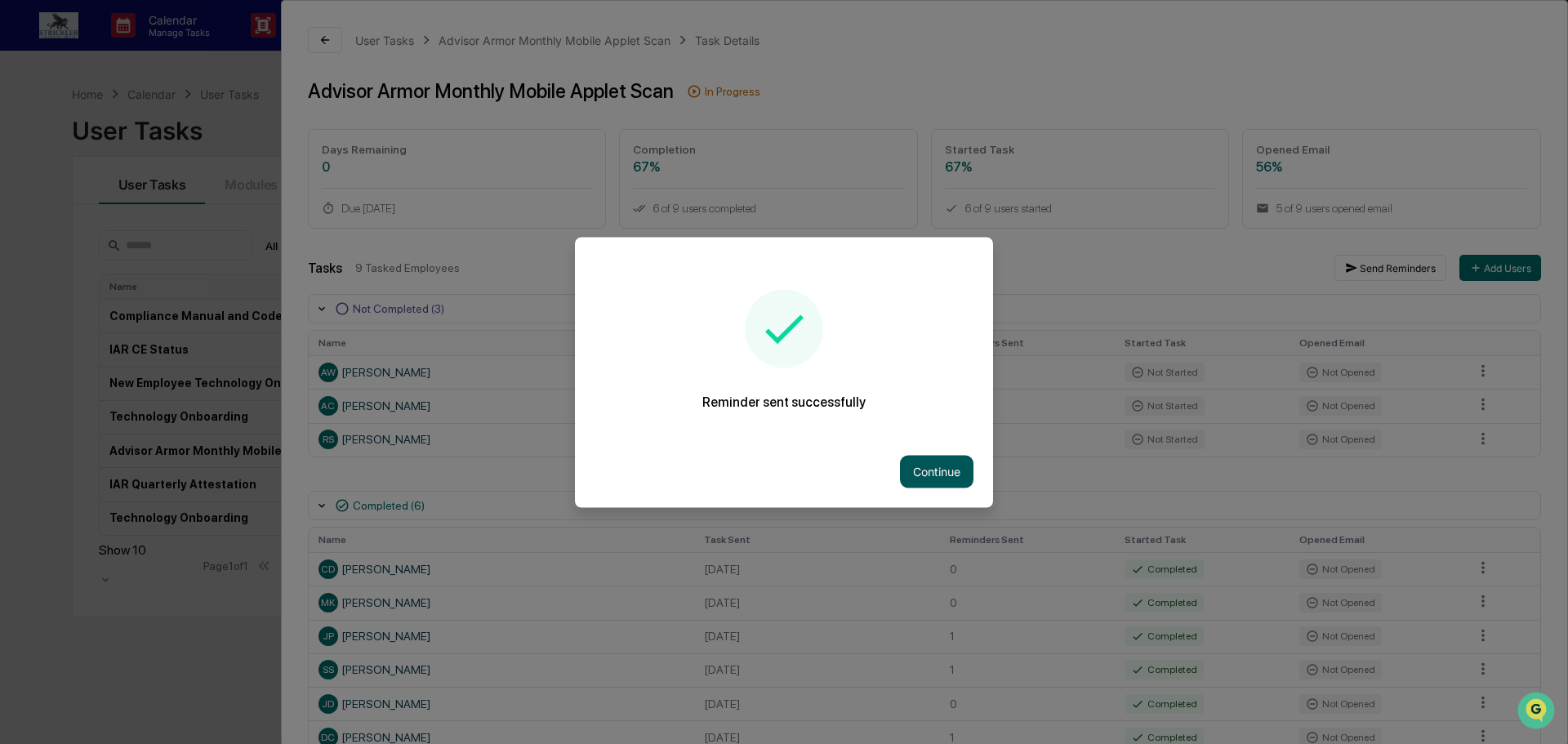
click at [932, 470] on button "Continue" at bounding box center [937, 471] width 74 height 33
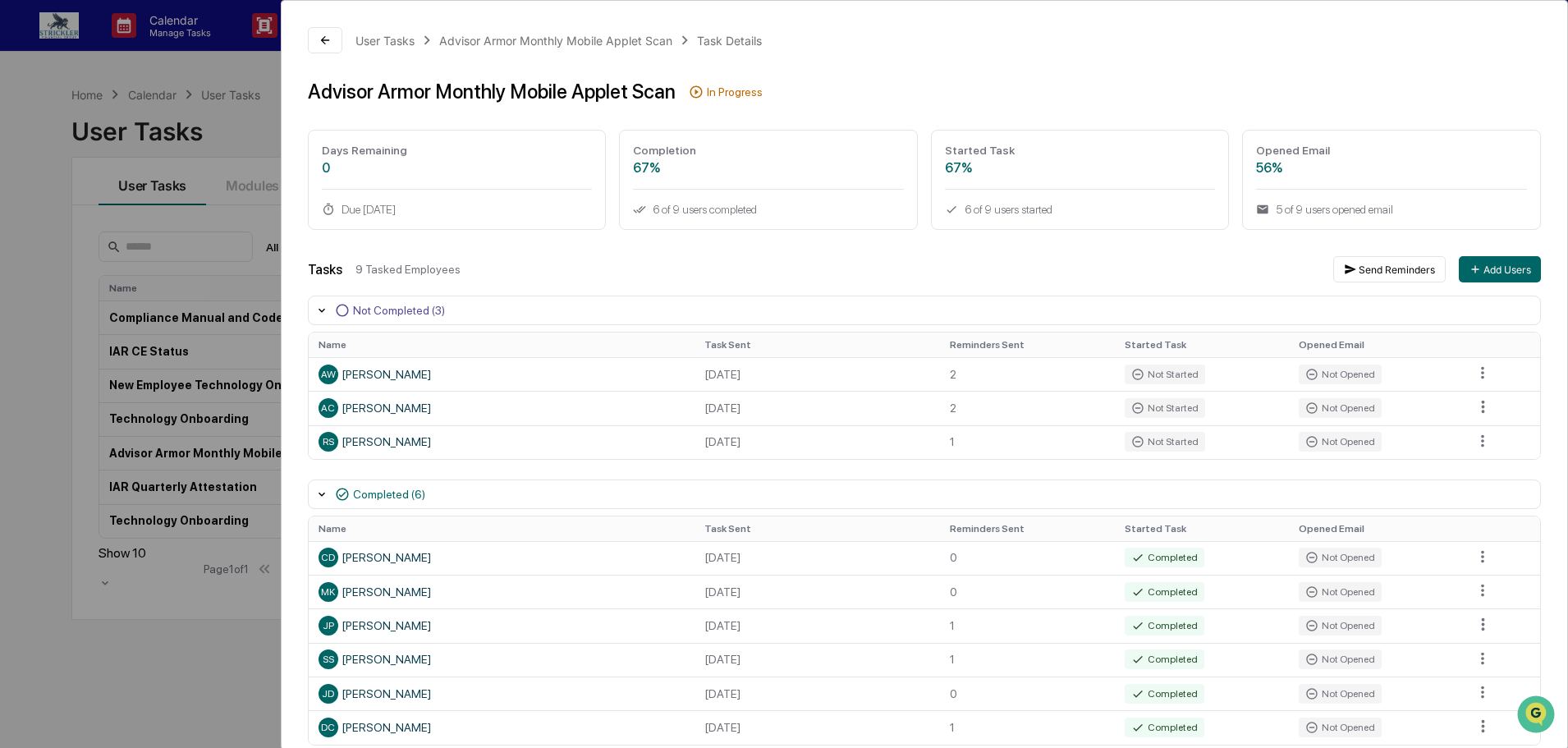
click at [95, 89] on div "User Tasks Advisor Armor Monthly Mobile Applet Scan Task Details Advisor Armor …" at bounding box center [784, 374] width 1568 height 748
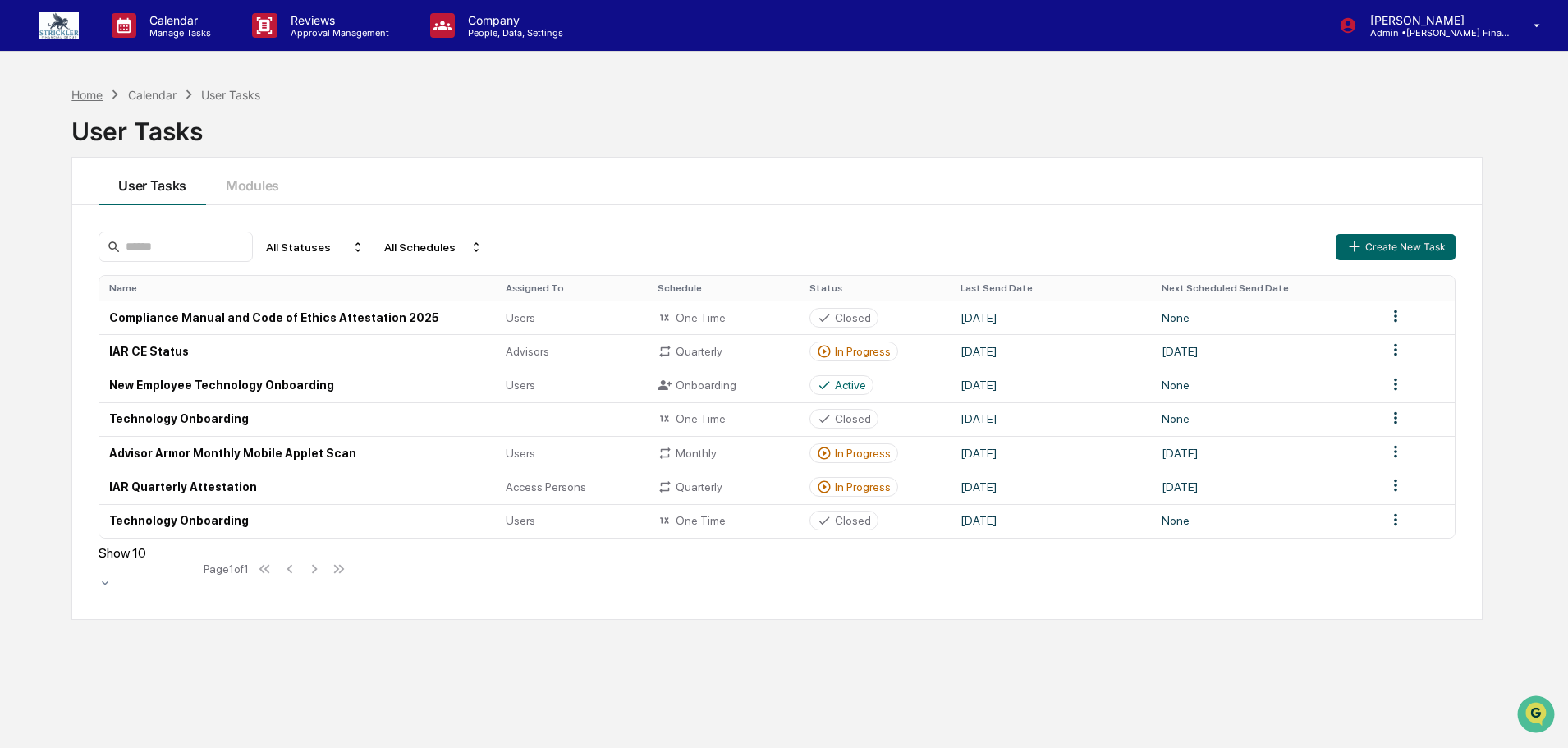
click at [93, 92] on div "Home" at bounding box center [87, 94] width 31 height 14
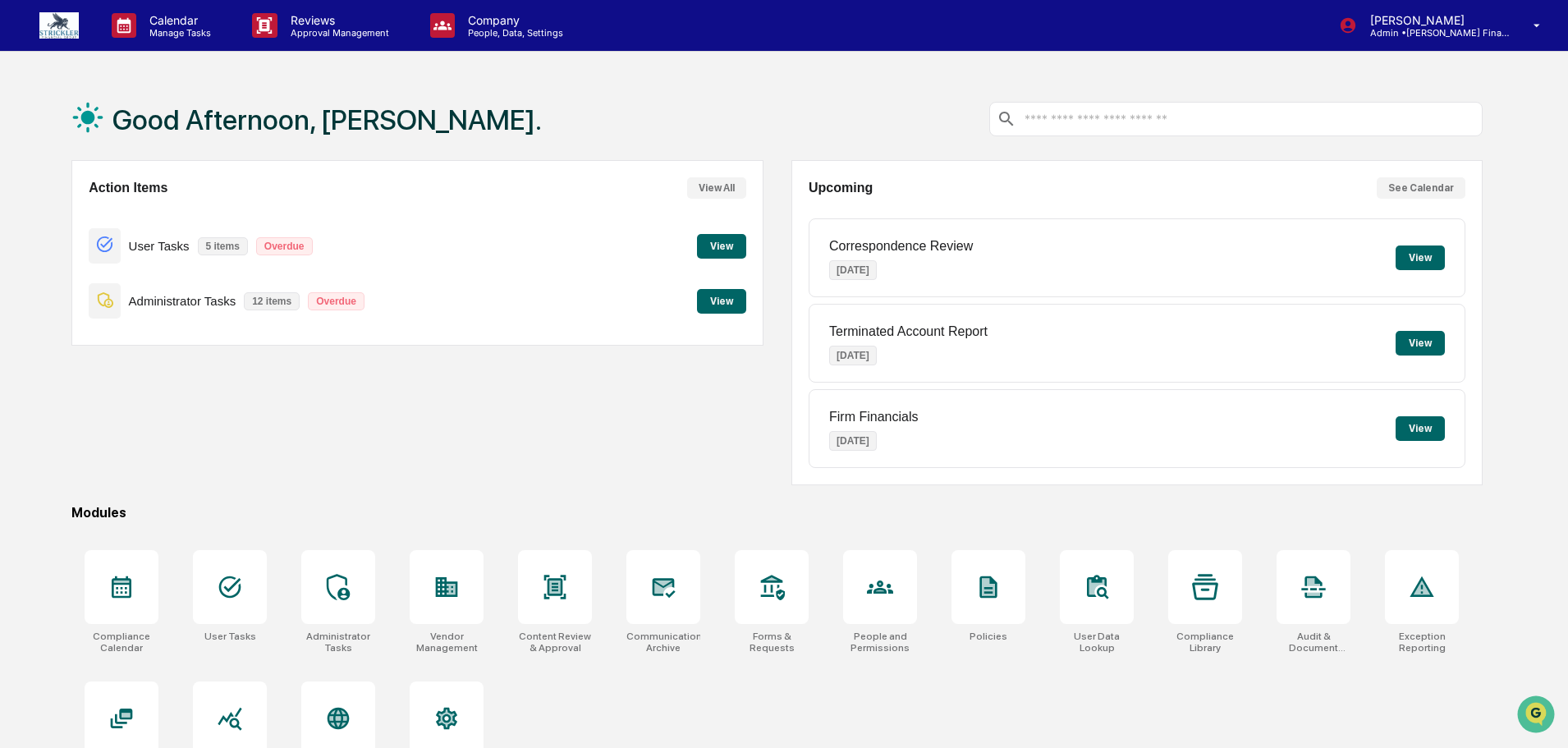
click at [736, 243] on button "View" at bounding box center [722, 246] width 49 height 25
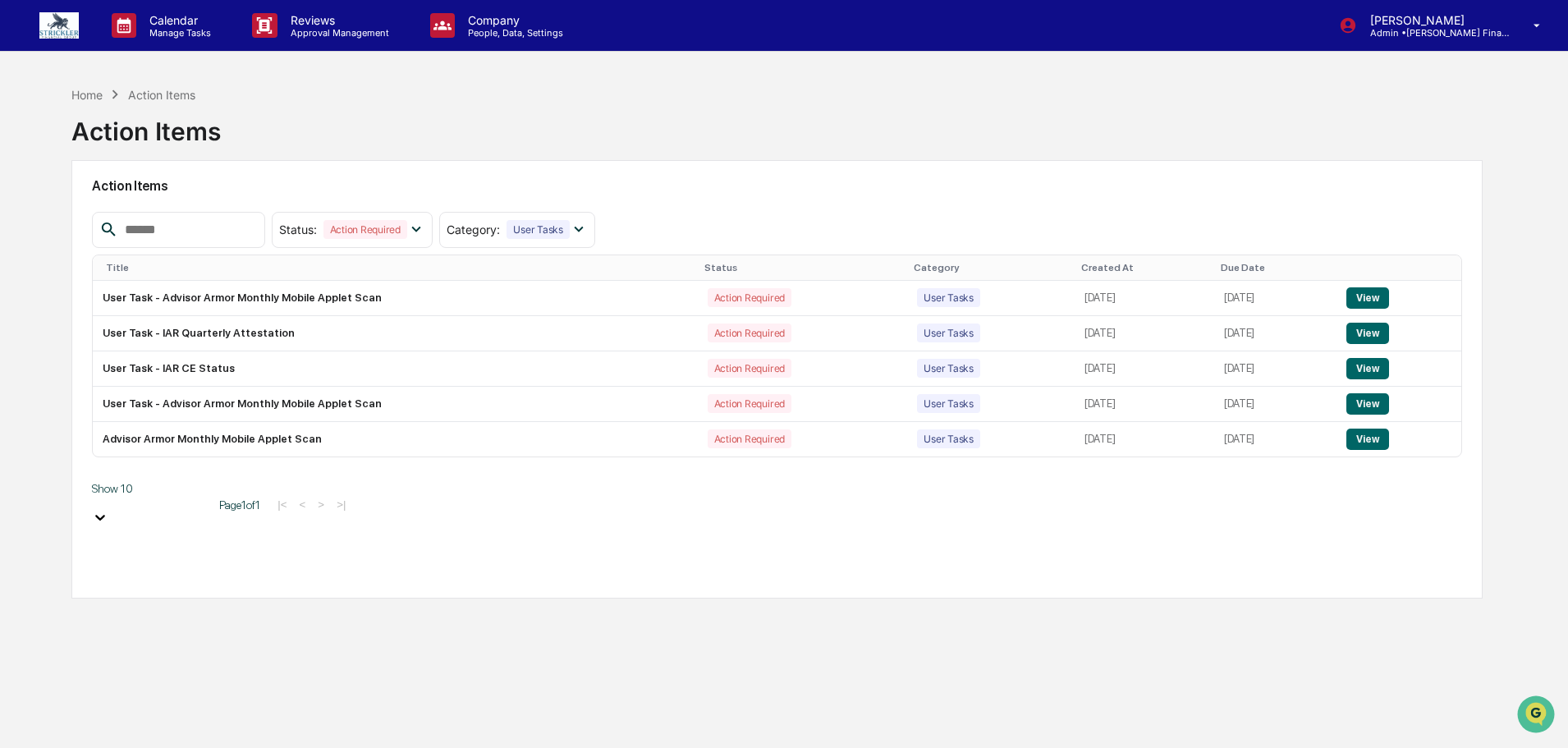
click at [83, 102] on div "Home Action Items" at bounding box center [132, 94] width 123 height 18
click at [81, 96] on div "Home" at bounding box center [87, 94] width 31 height 14
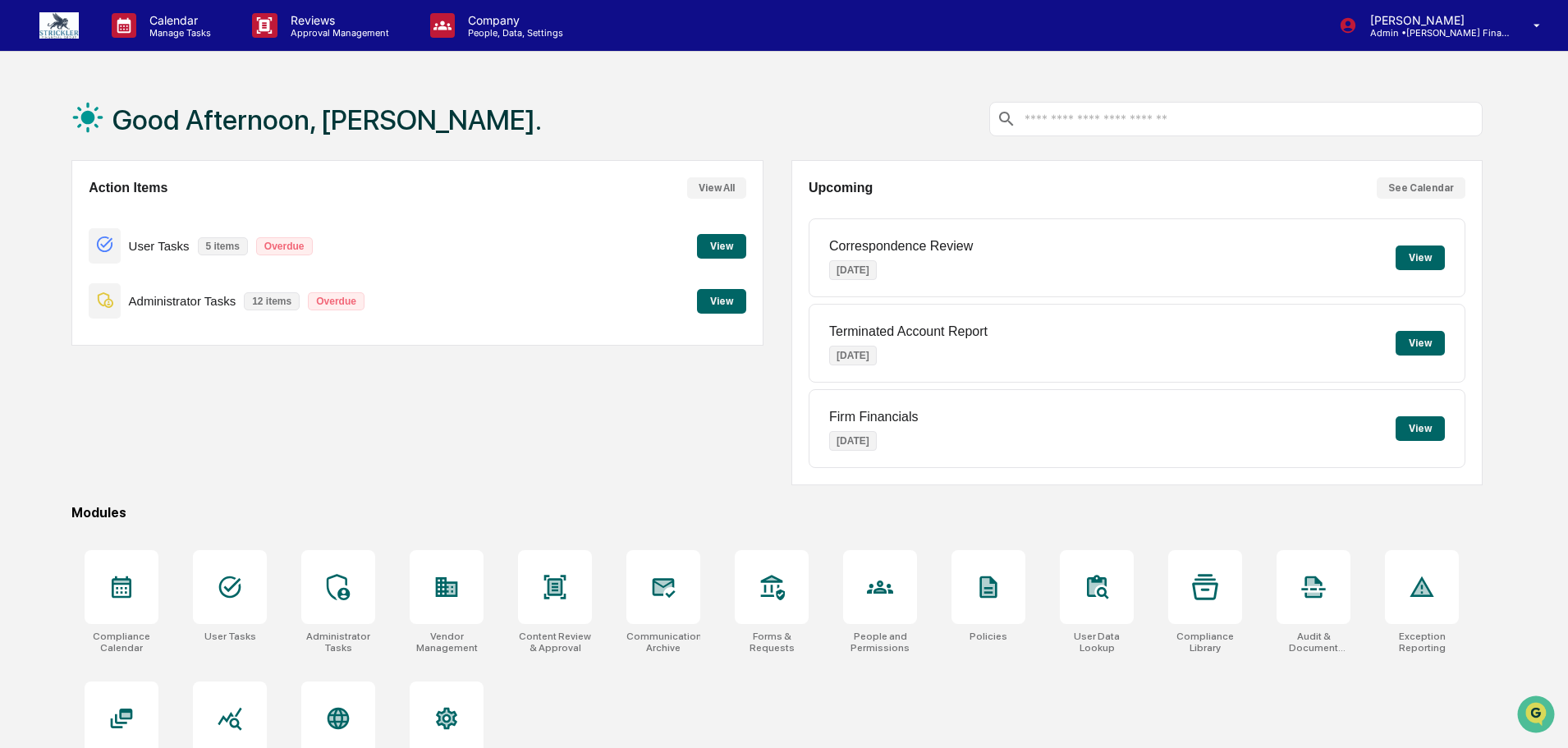
click at [723, 298] on button "View" at bounding box center [722, 302] width 49 height 25
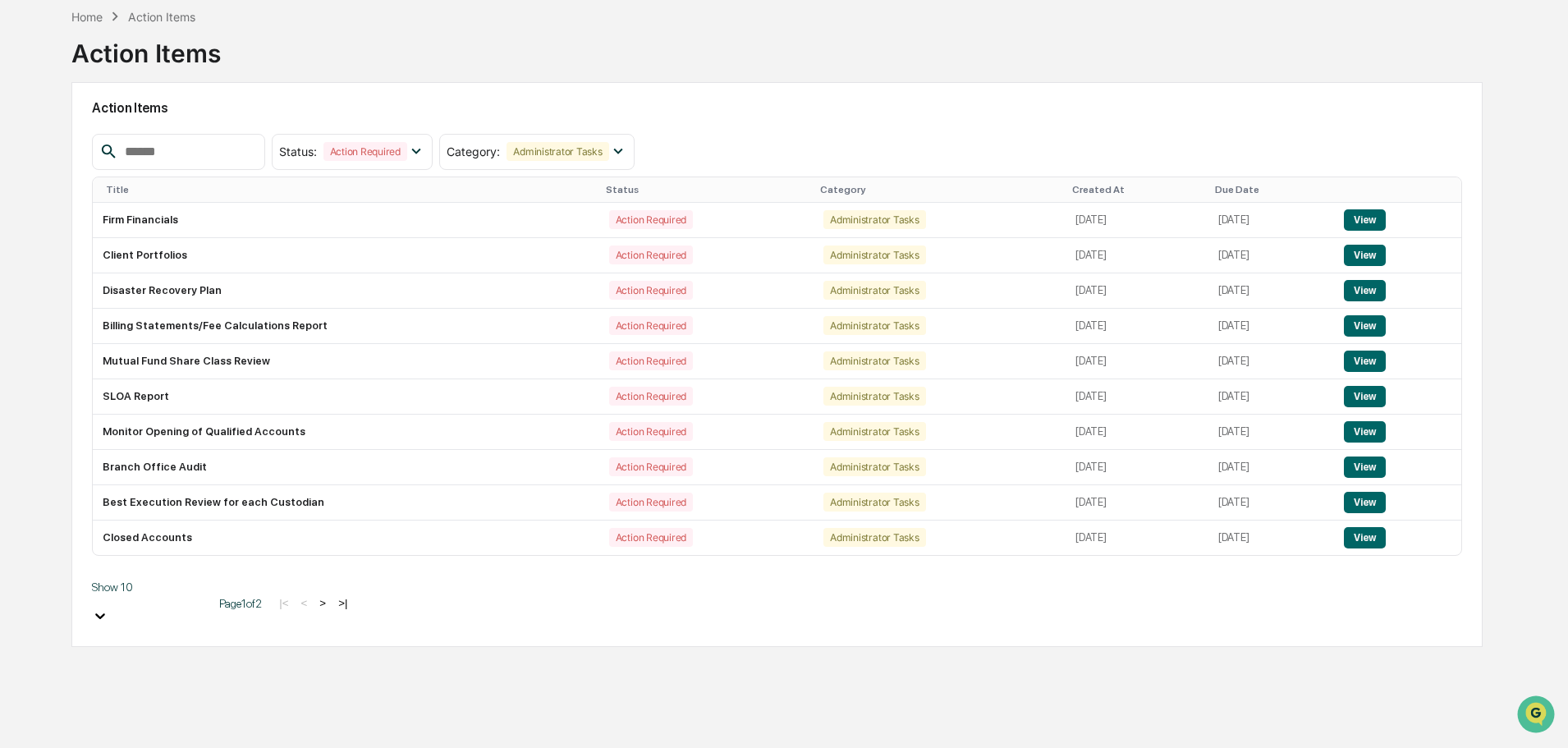
scroll to position [87, 0]
click at [160, 607] on div at bounding box center [149, 617] width 115 height 19
